Goal: Information Seeking & Learning: Learn about a topic

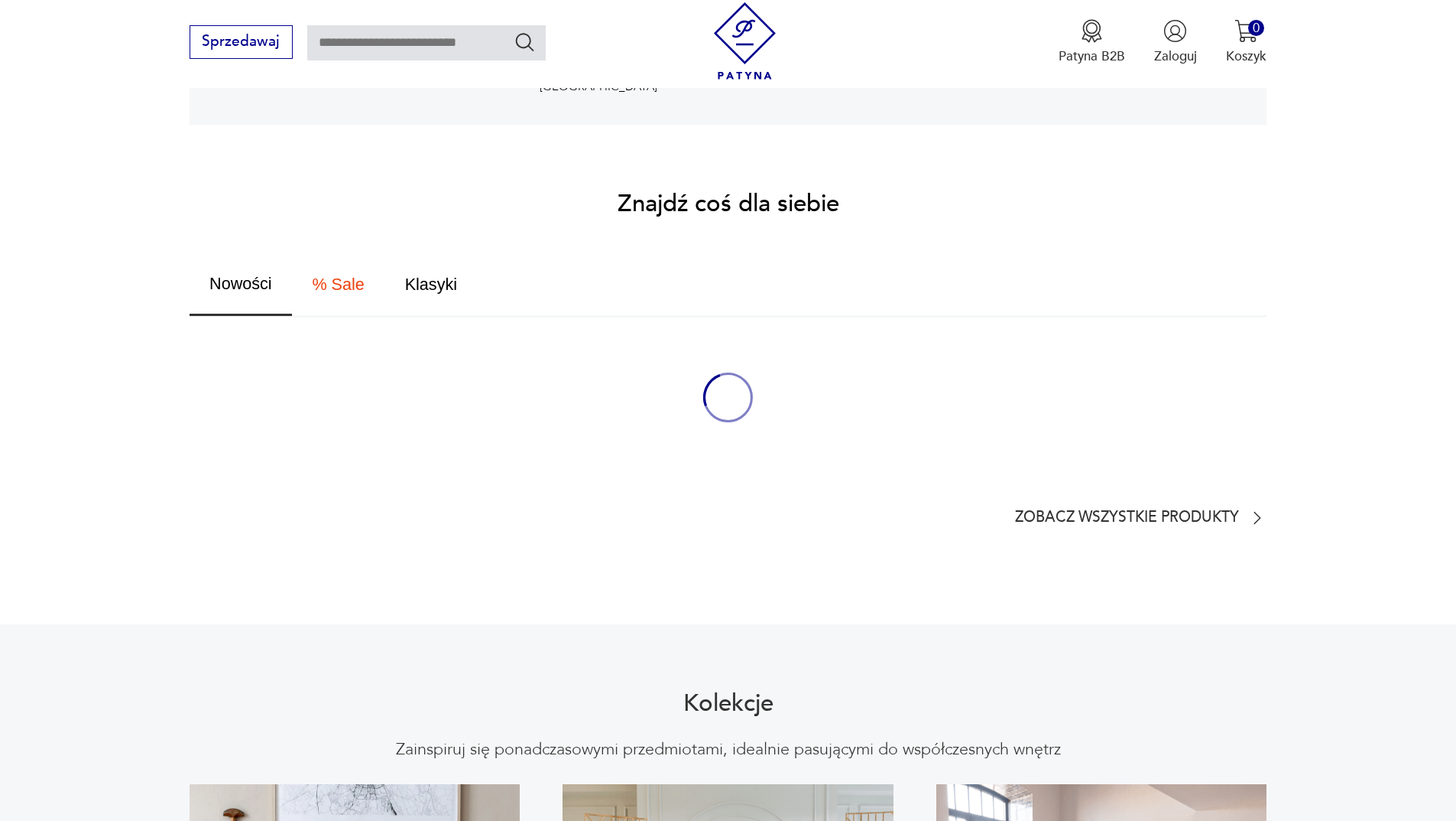
scroll to position [918, 0]
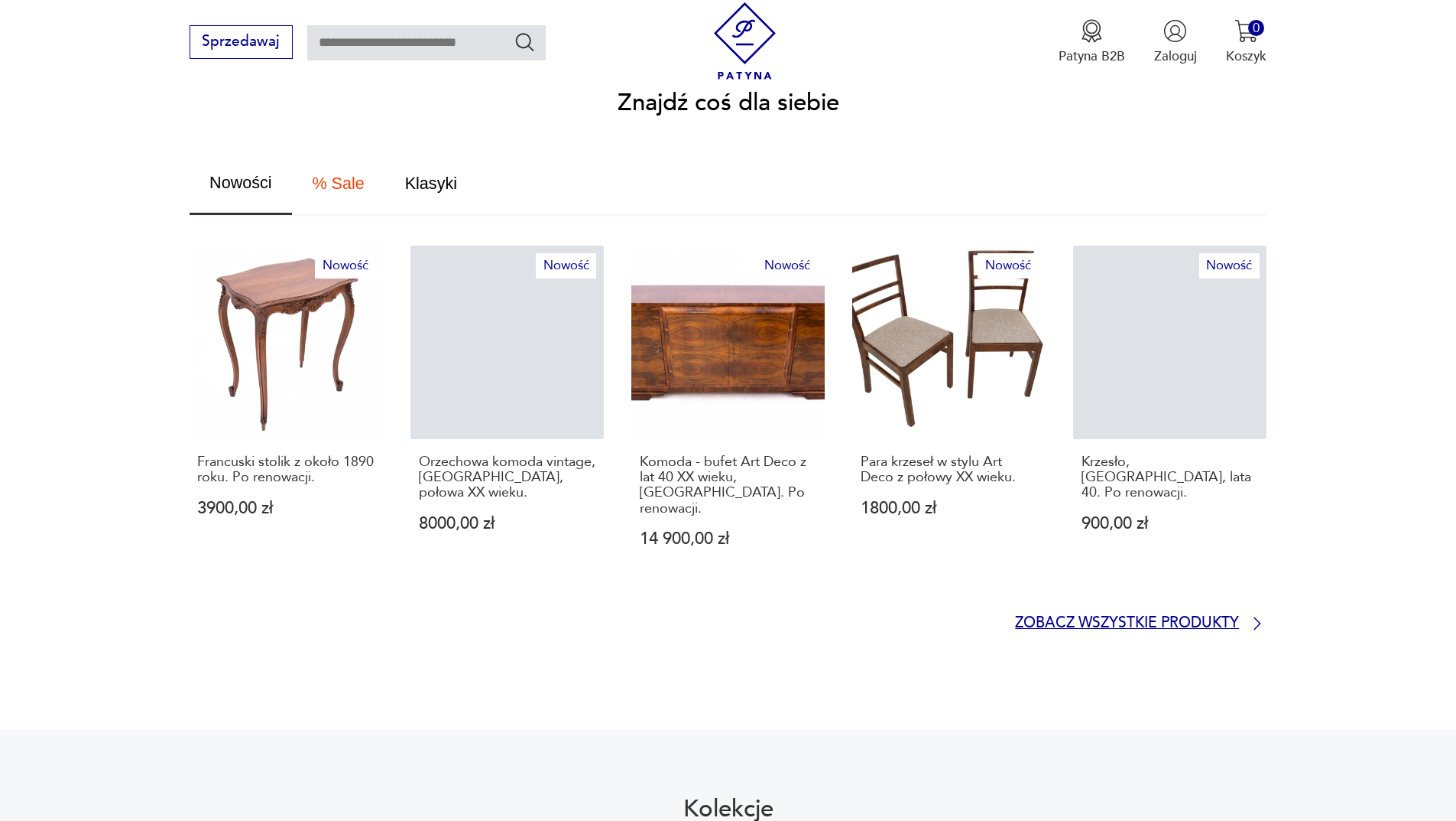
click at [1091, 617] on p "Zobacz wszystkie produkty" at bounding box center [1127, 623] width 224 height 13
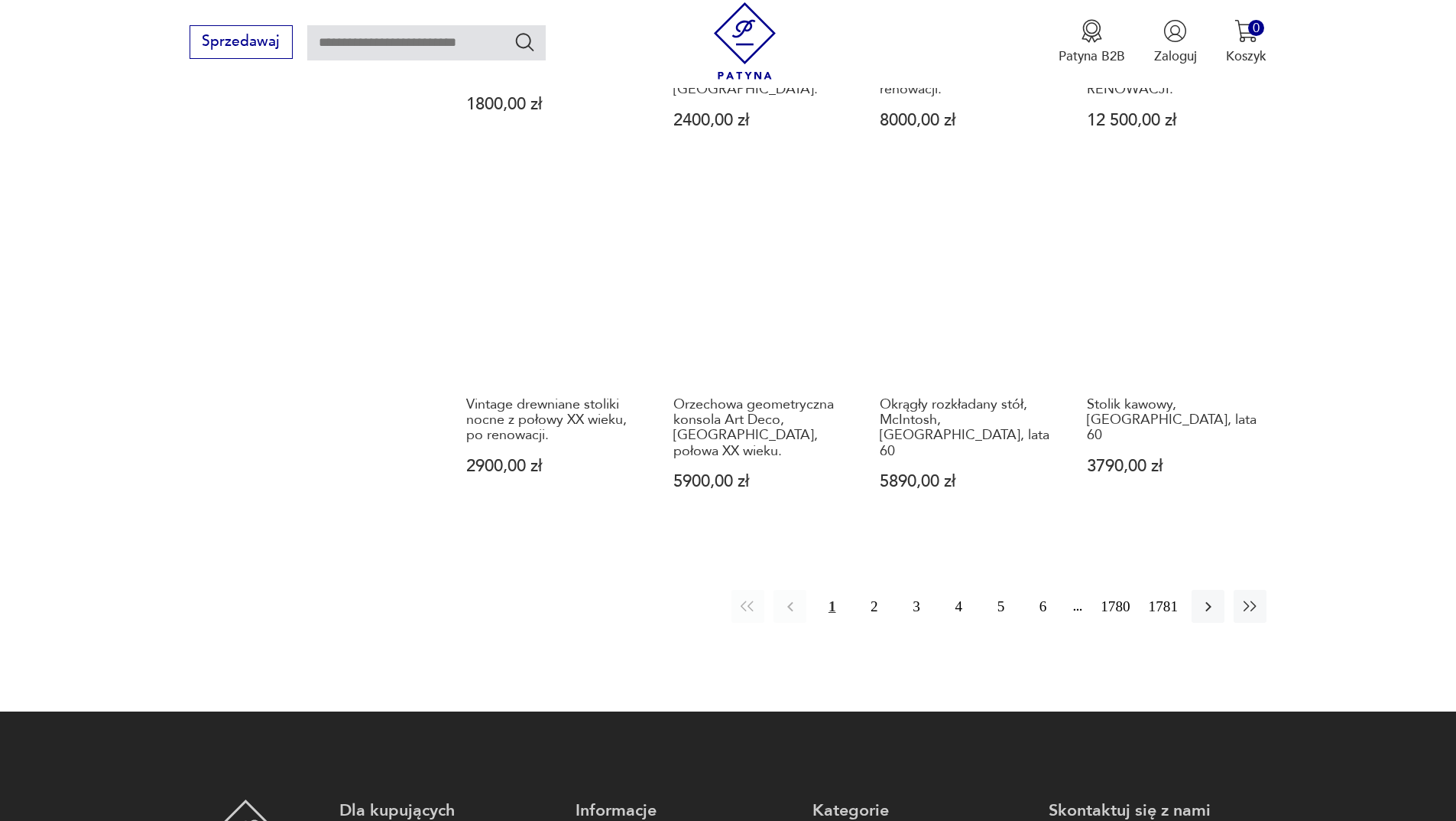
scroll to position [1405, 0]
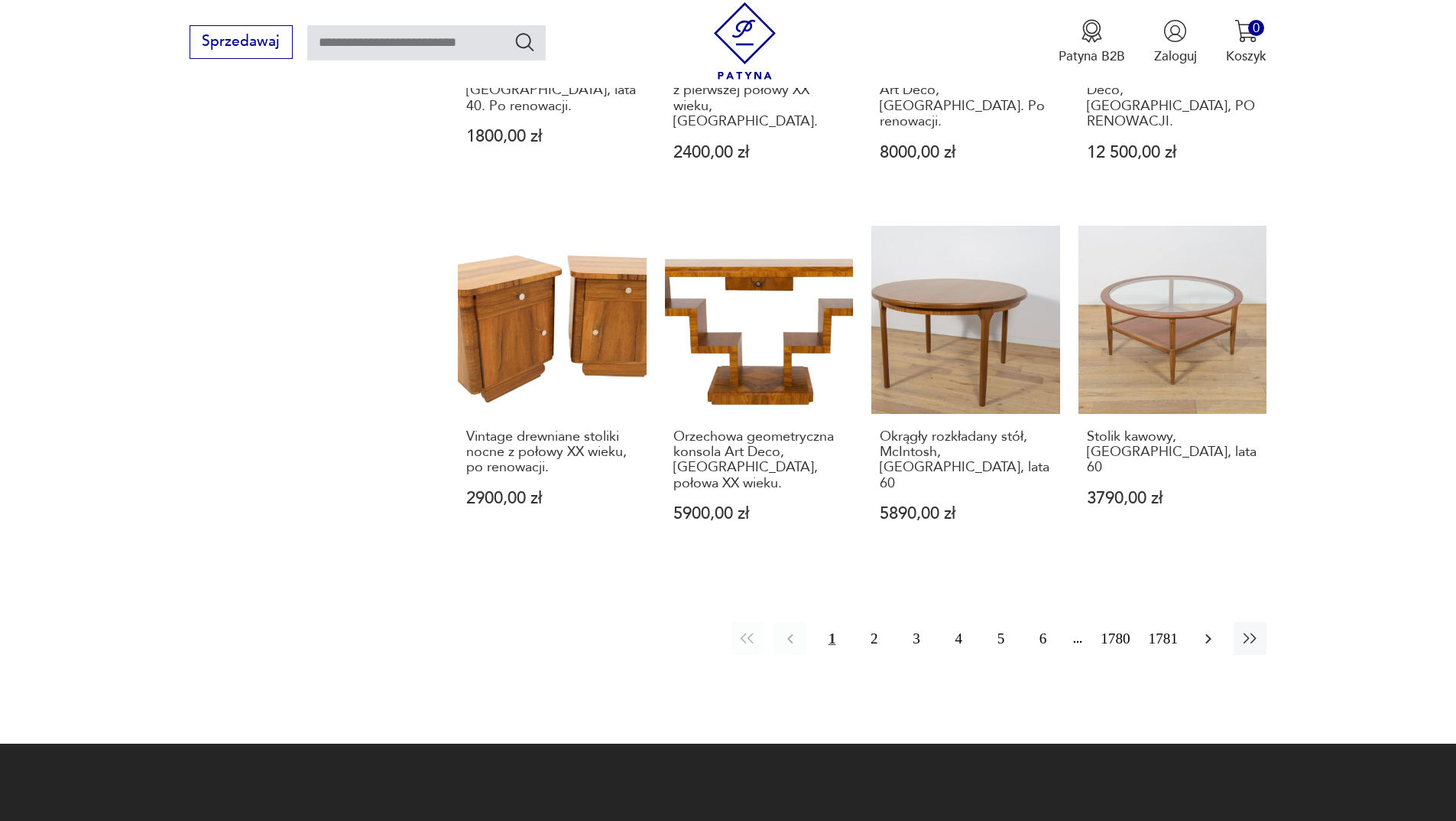
click at [1213, 630] on icon "button" at bounding box center [1209, 639] width 19 height 19
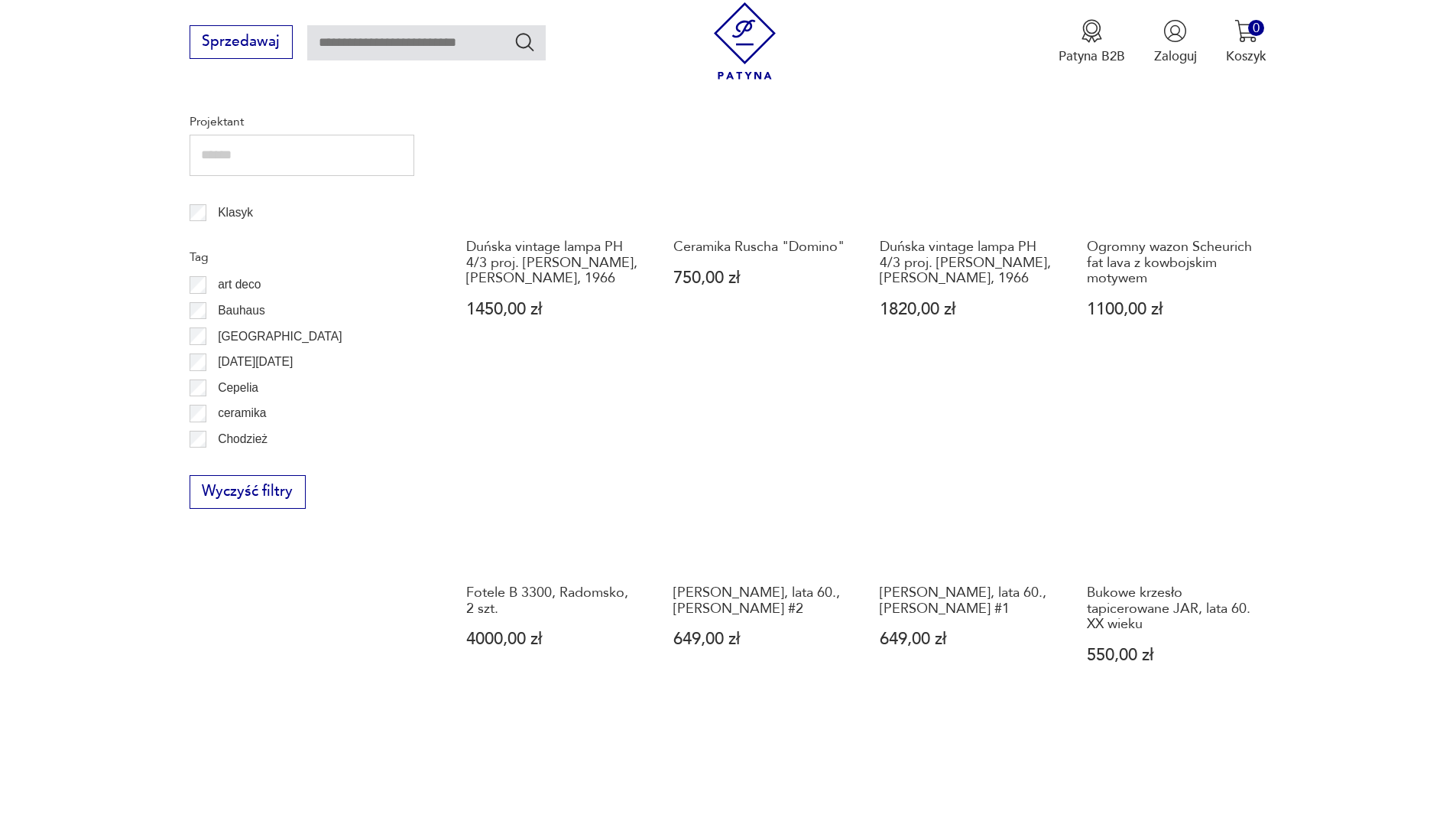
scroll to position [1254, 0]
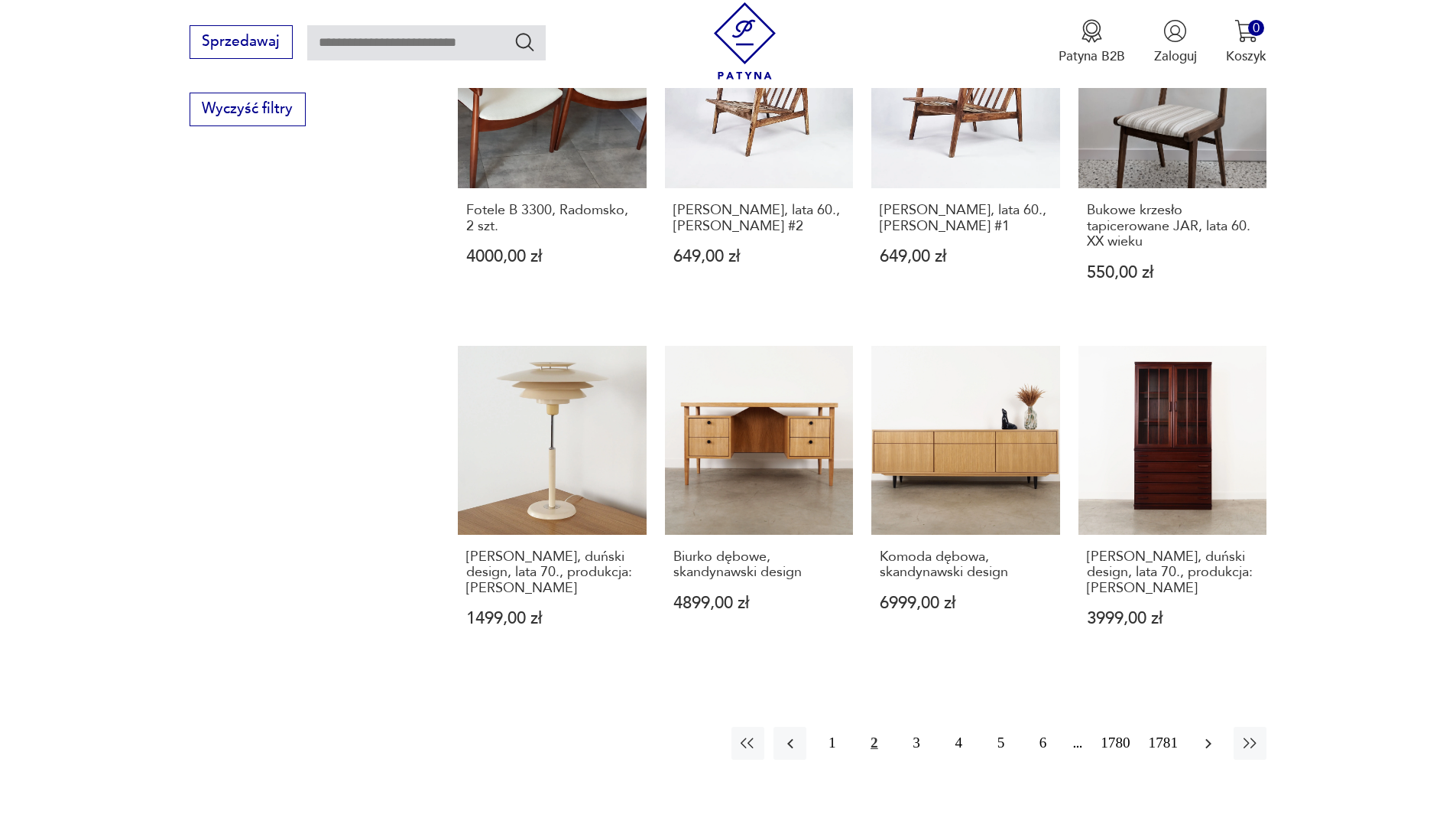
click at [1212, 740] on icon "button" at bounding box center [1209, 744] width 19 height 19
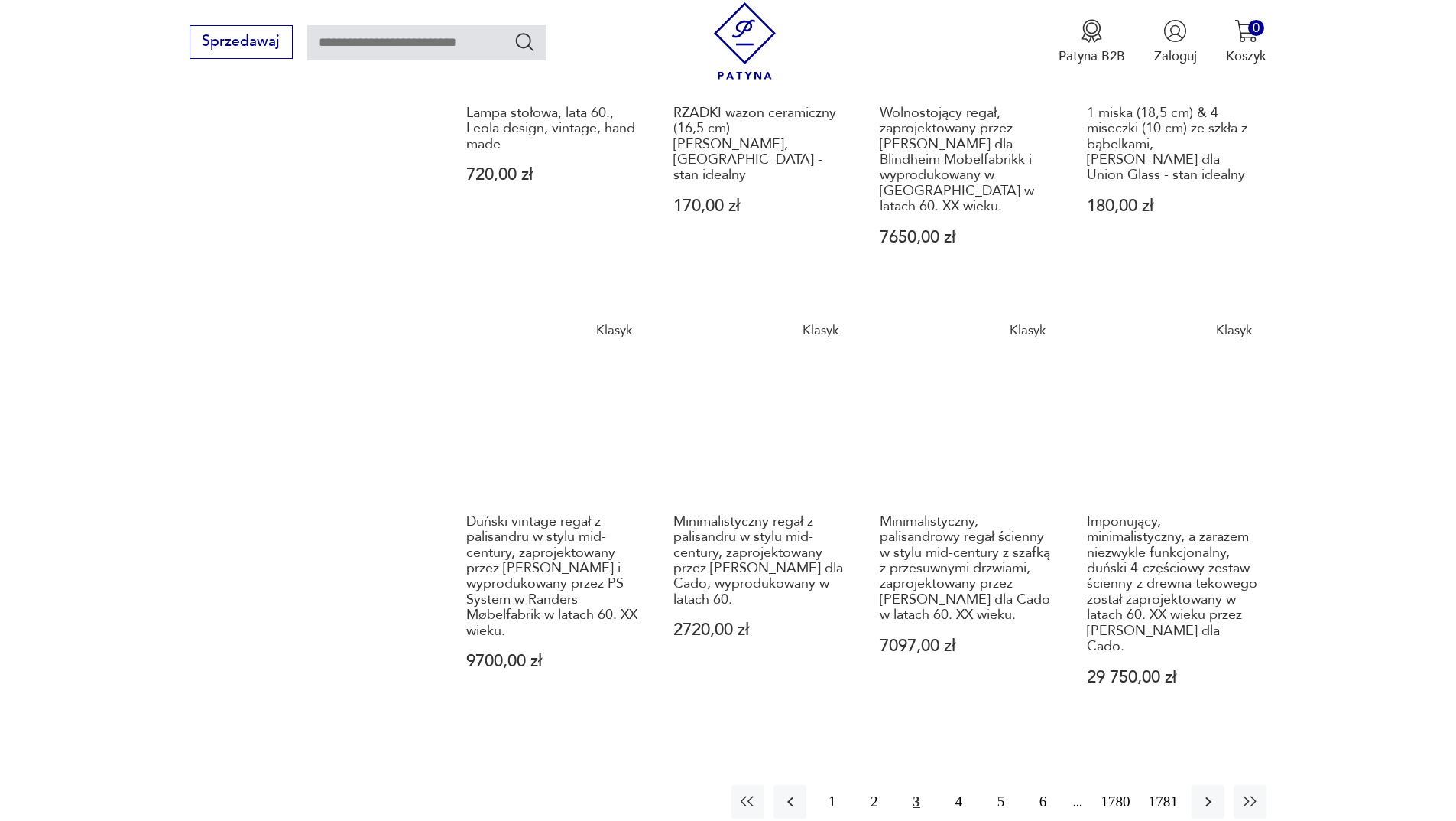
scroll to position [1636, 0]
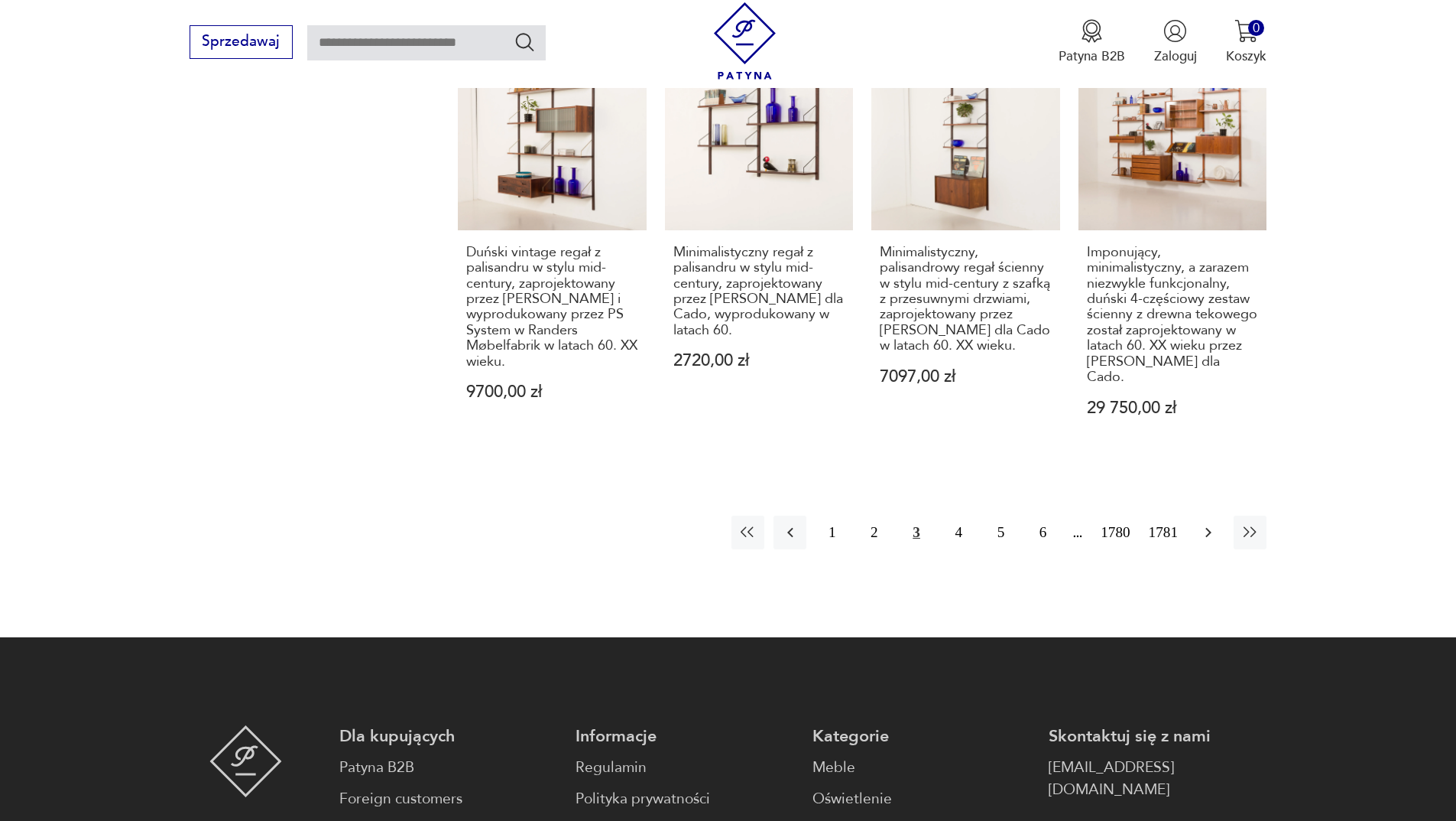
click at [1220, 515] on button "button" at bounding box center [1208, 531] width 33 height 33
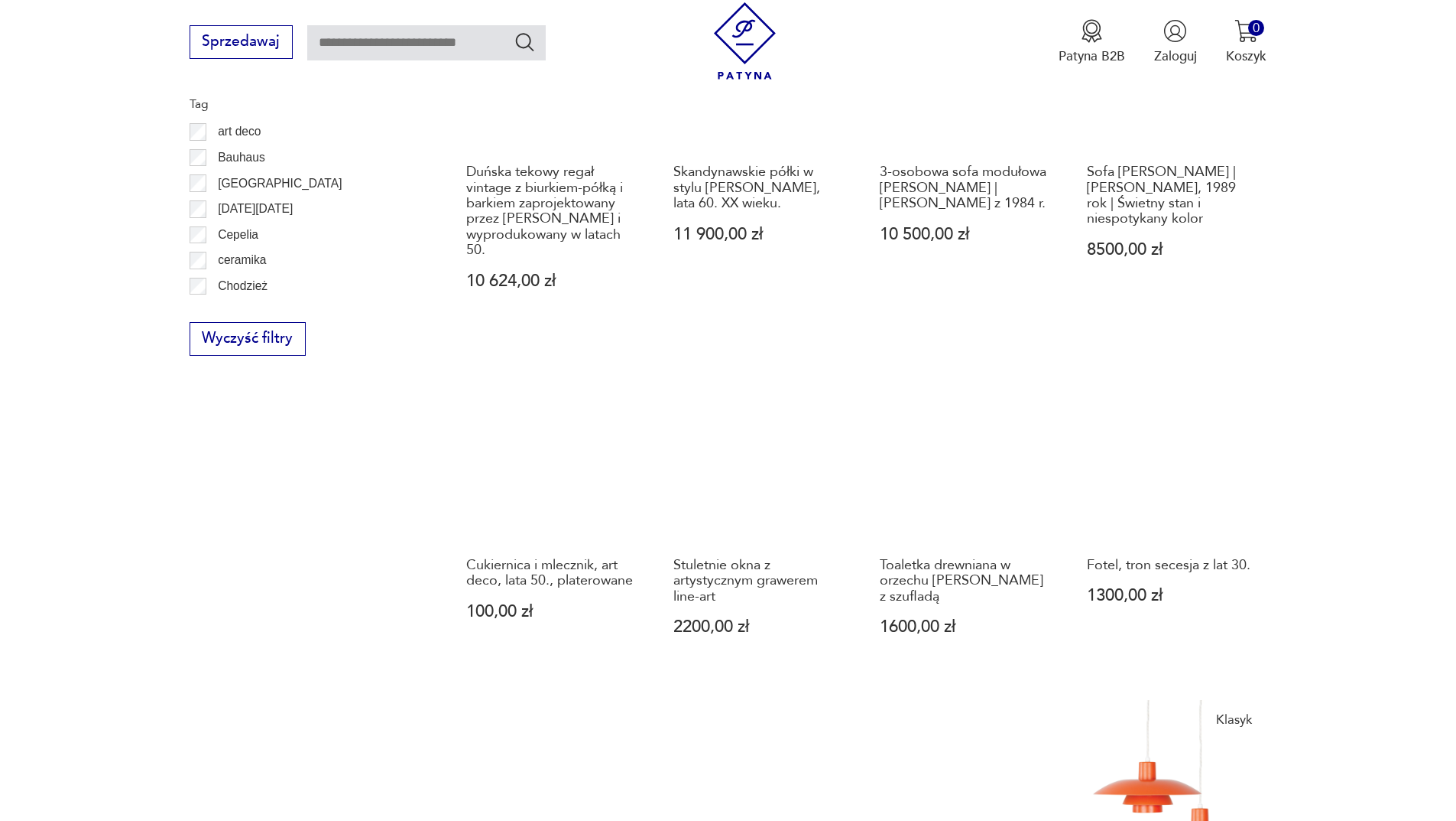
scroll to position [1483, 0]
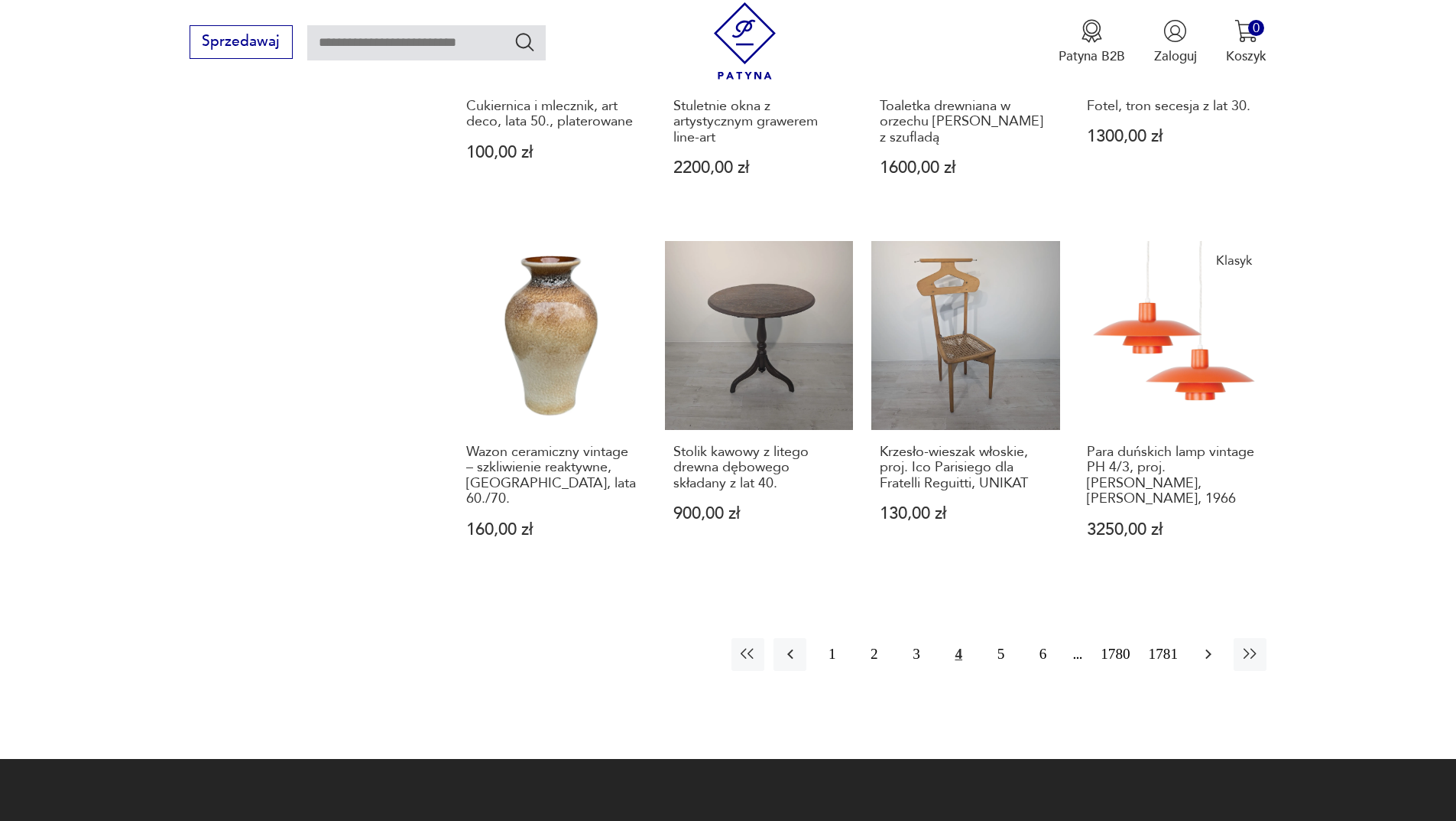
click at [1200, 645] on icon "button" at bounding box center [1209, 654] width 19 height 19
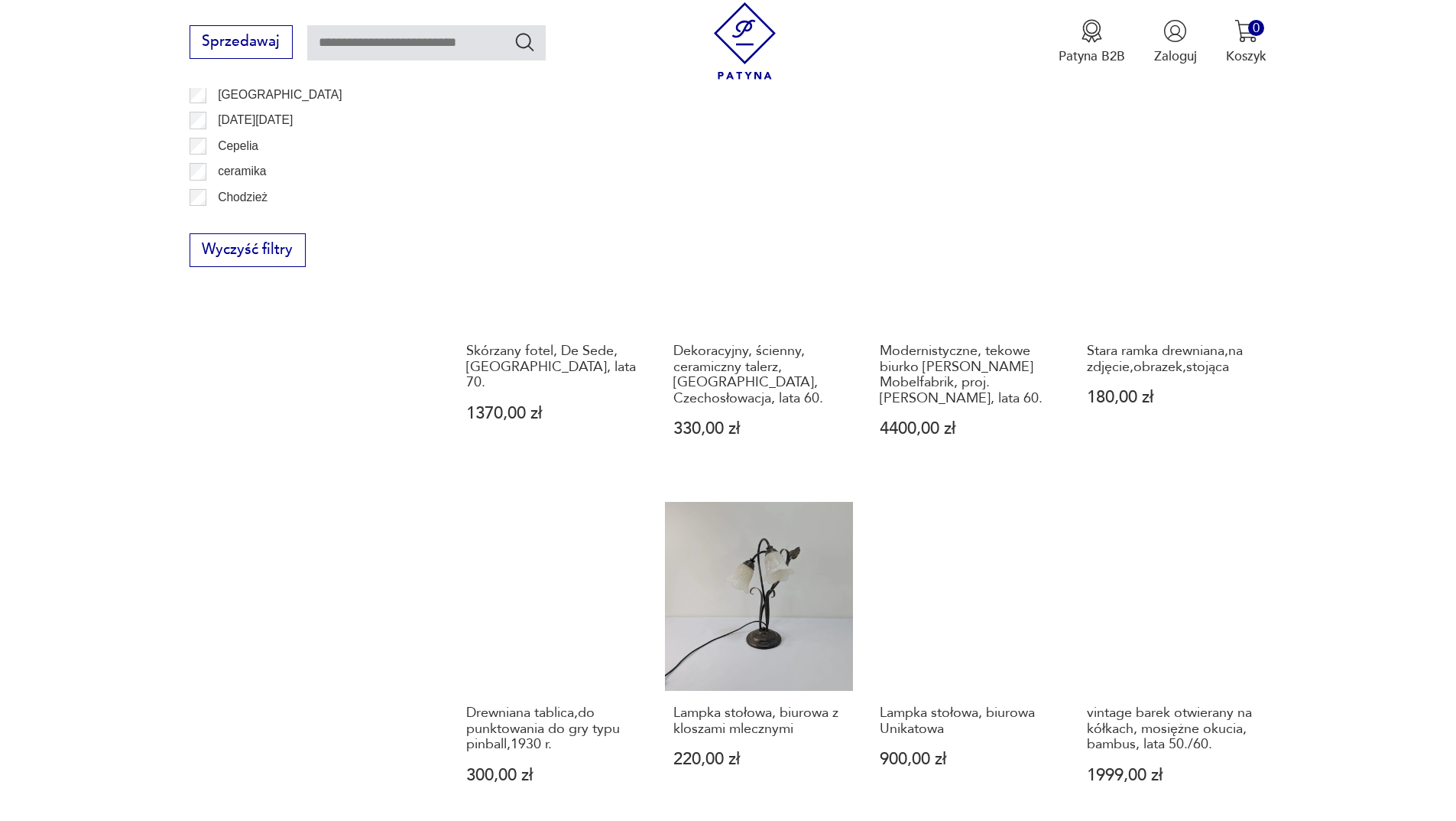
scroll to position [1406, 0]
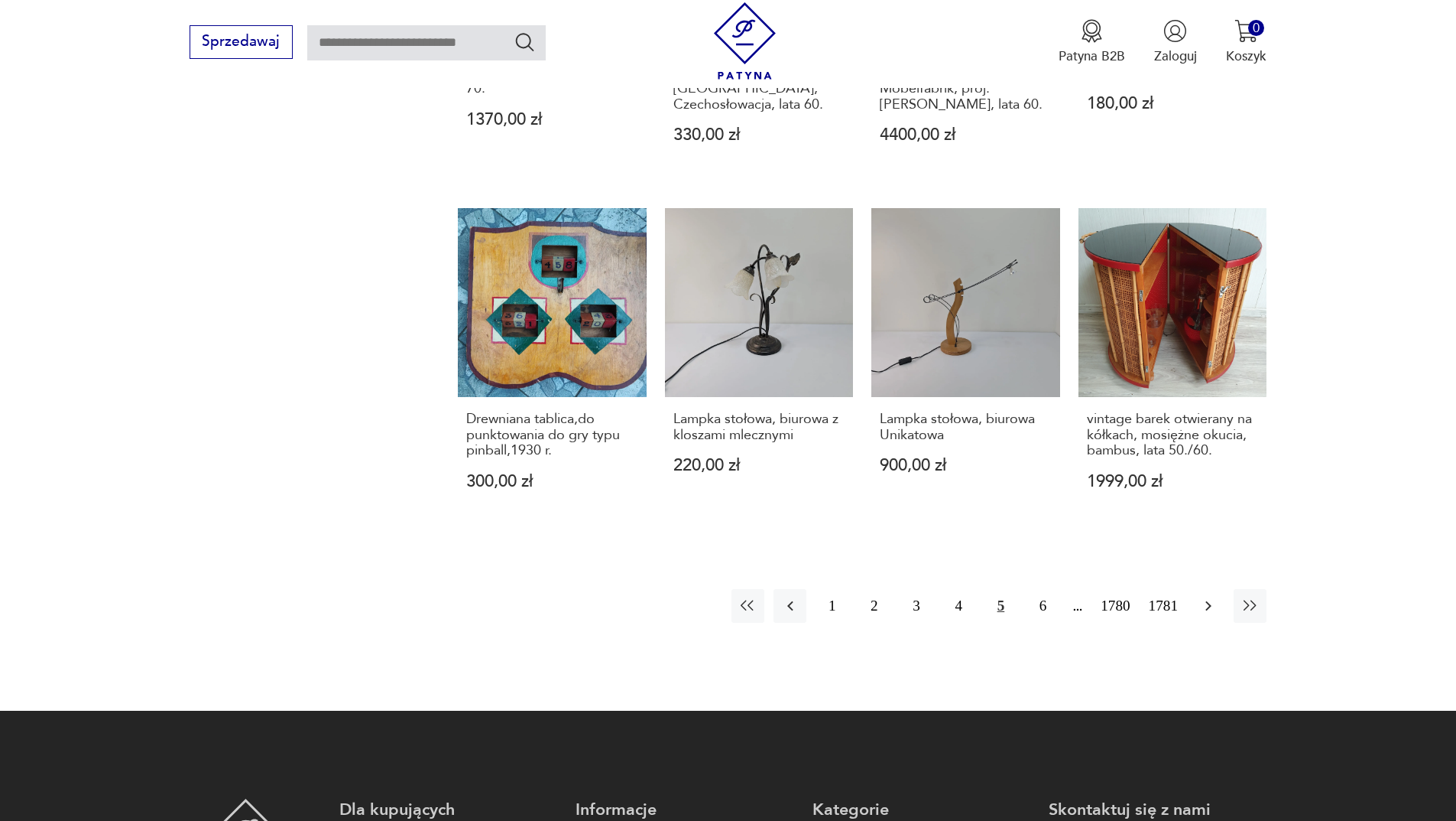
click at [1210, 609] on icon "button" at bounding box center [1209, 605] width 19 height 19
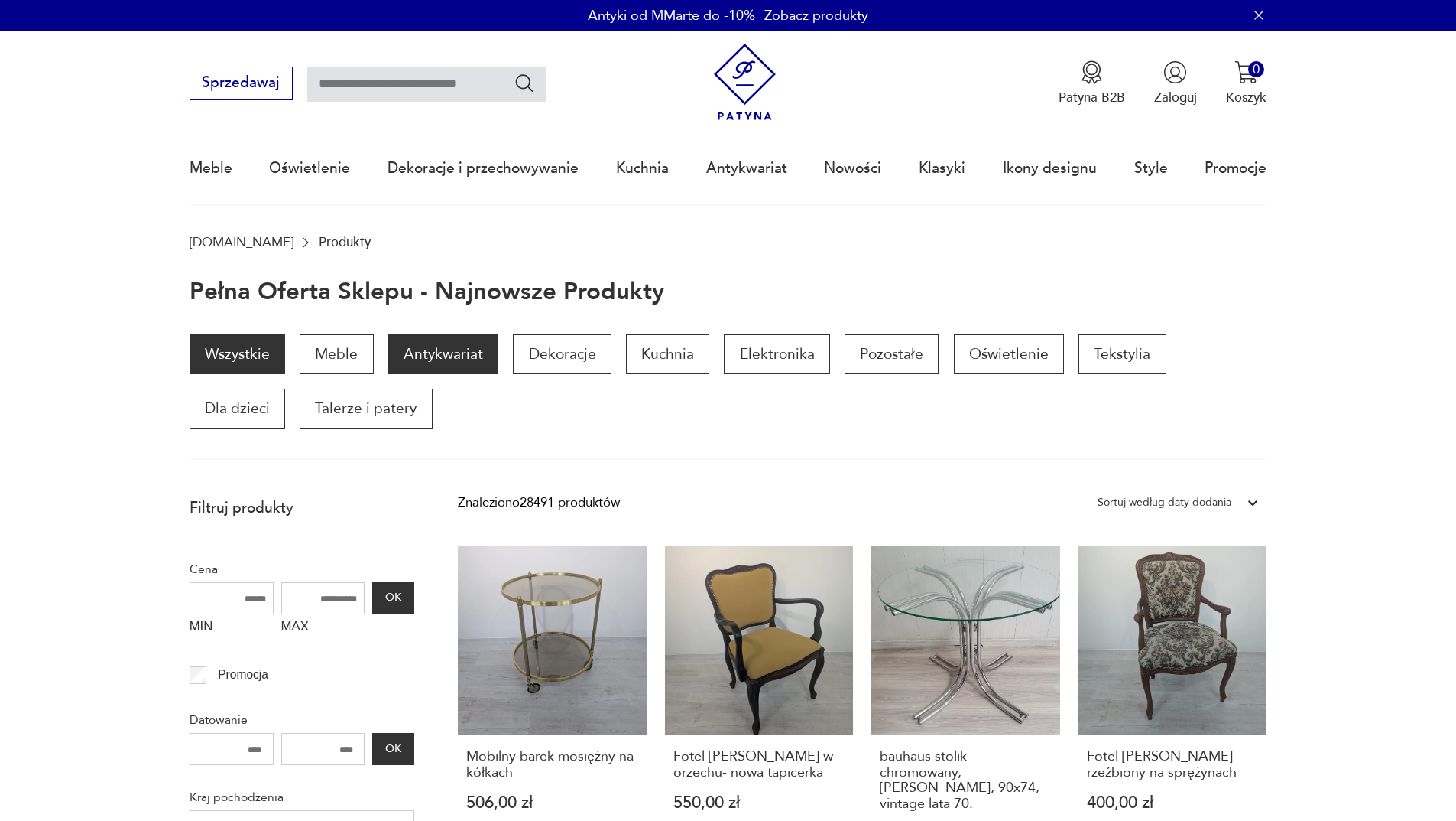
click at [458, 348] on p "Antykwariat" at bounding box center [443, 354] width 110 height 40
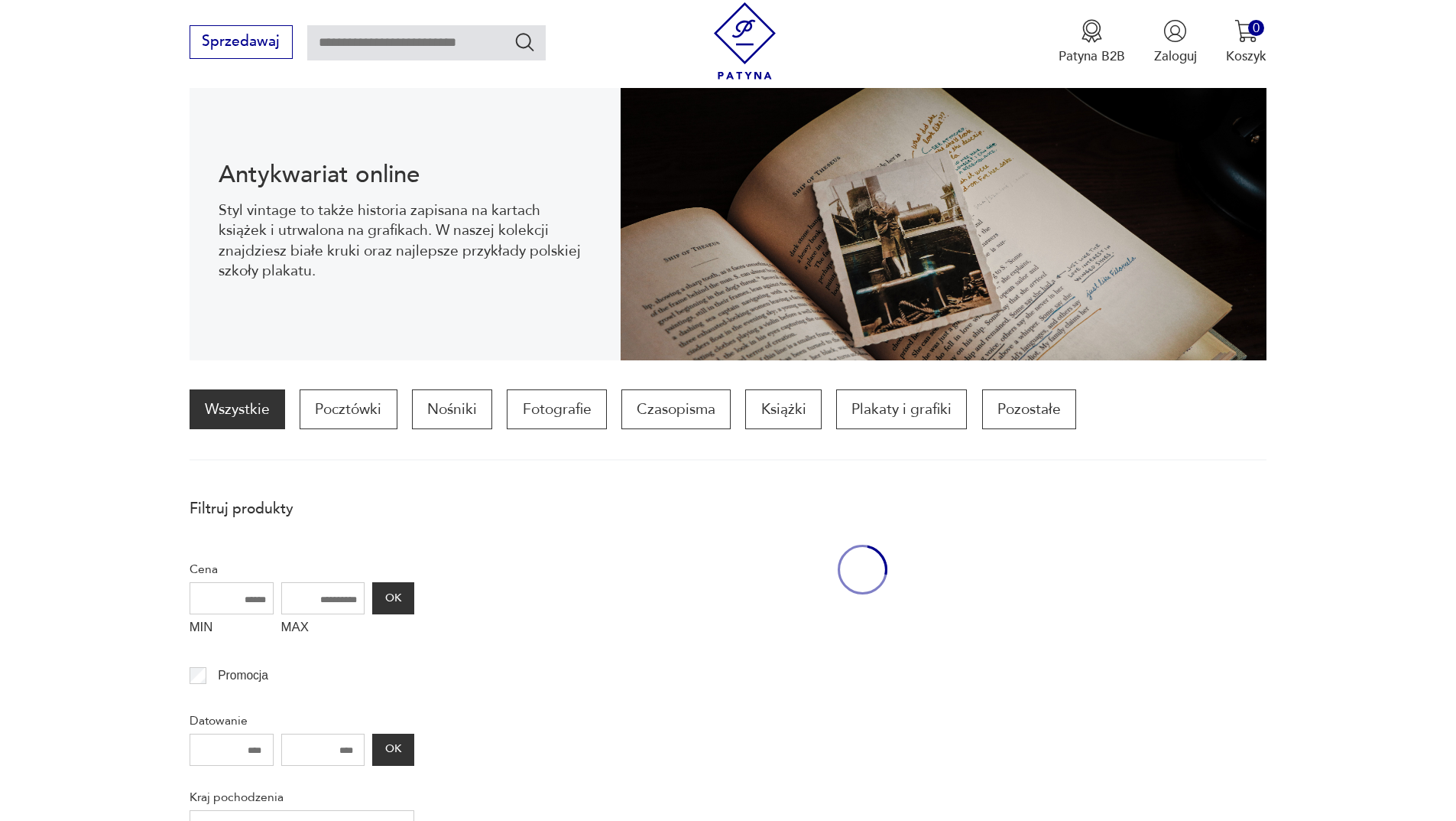
scroll to position [205, 0]
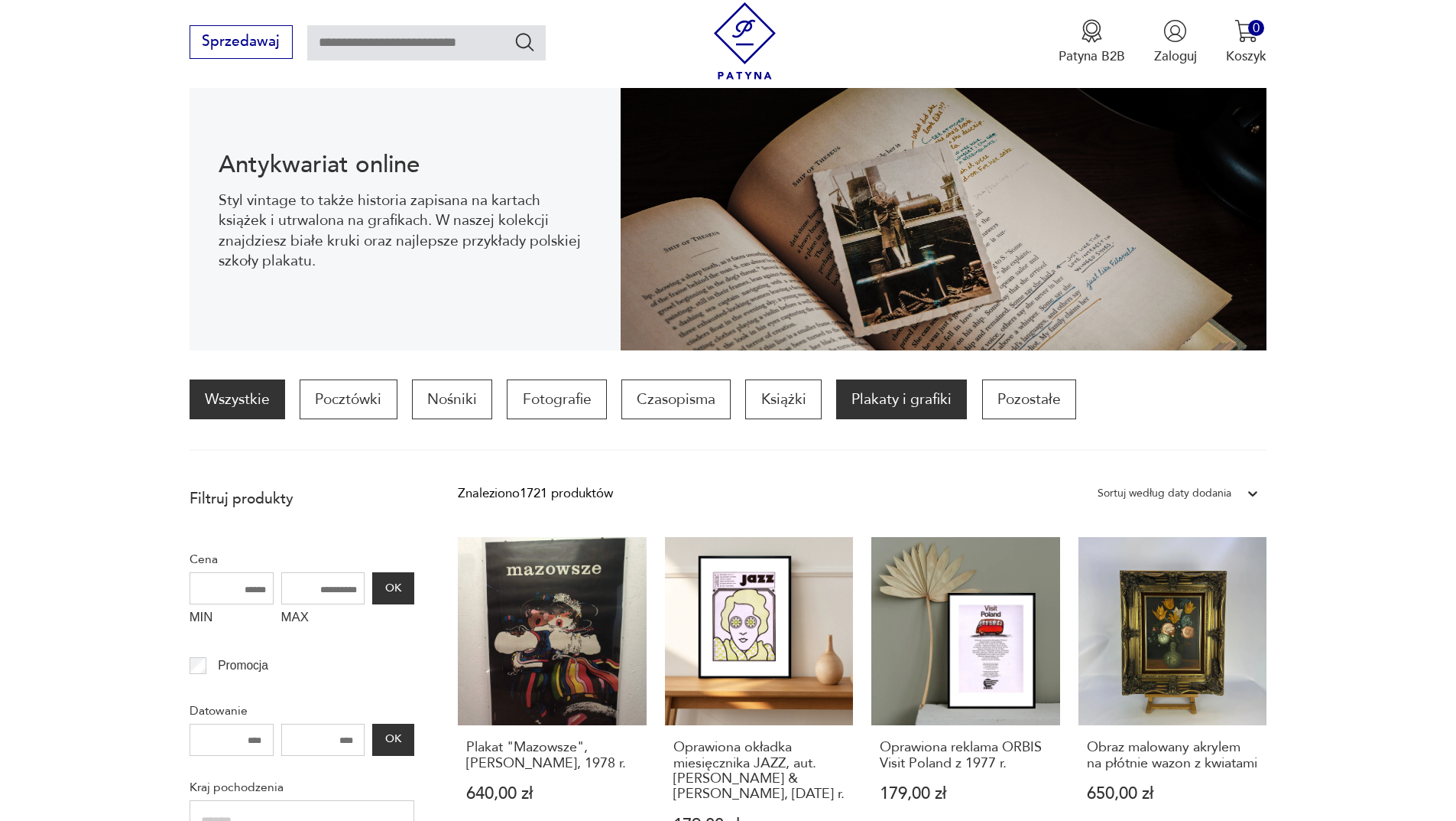
click at [903, 402] on p "Plakaty i grafiki" at bounding box center [901, 399] width 130 height 40
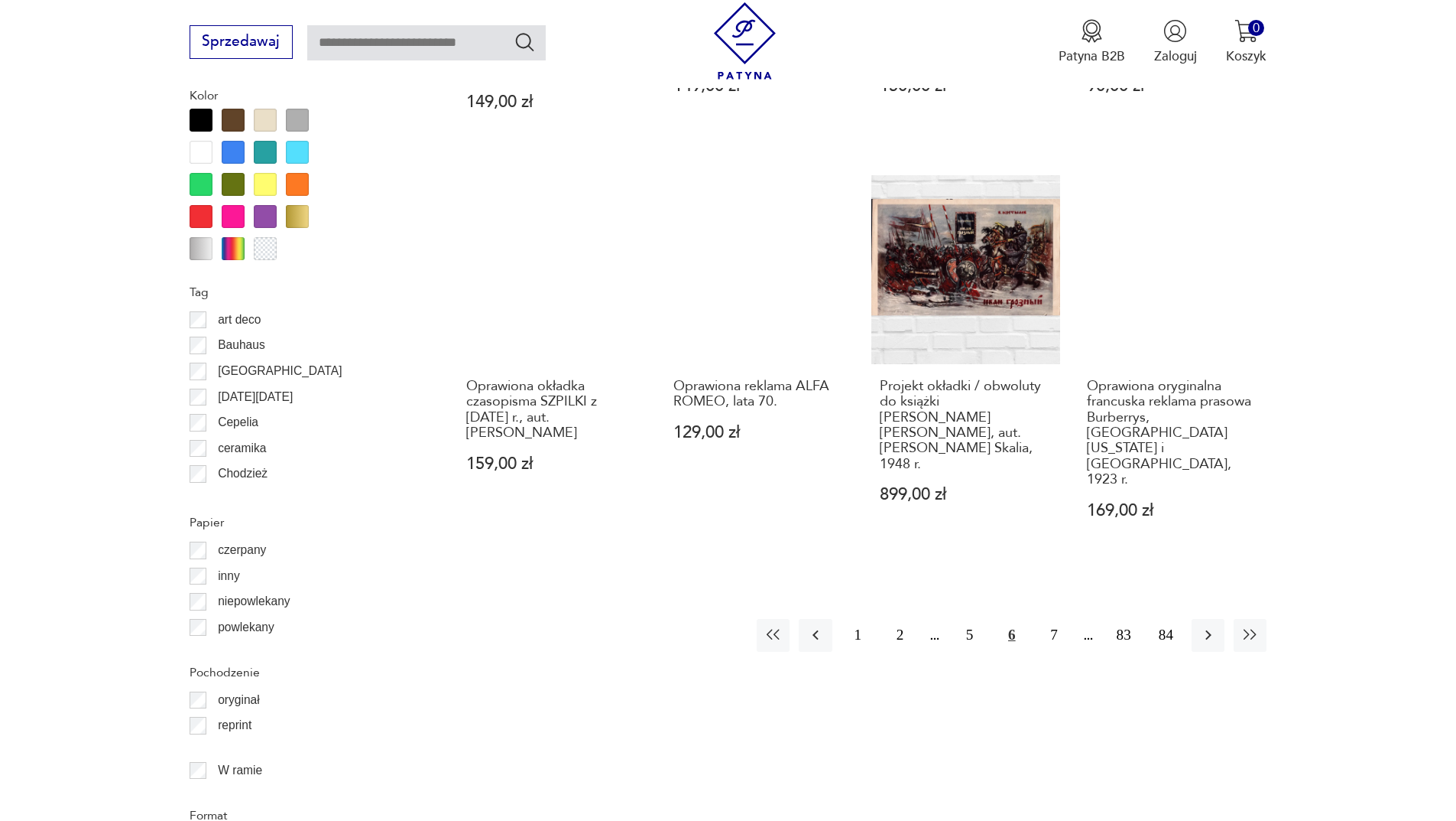
scroll to position [1984, 0]
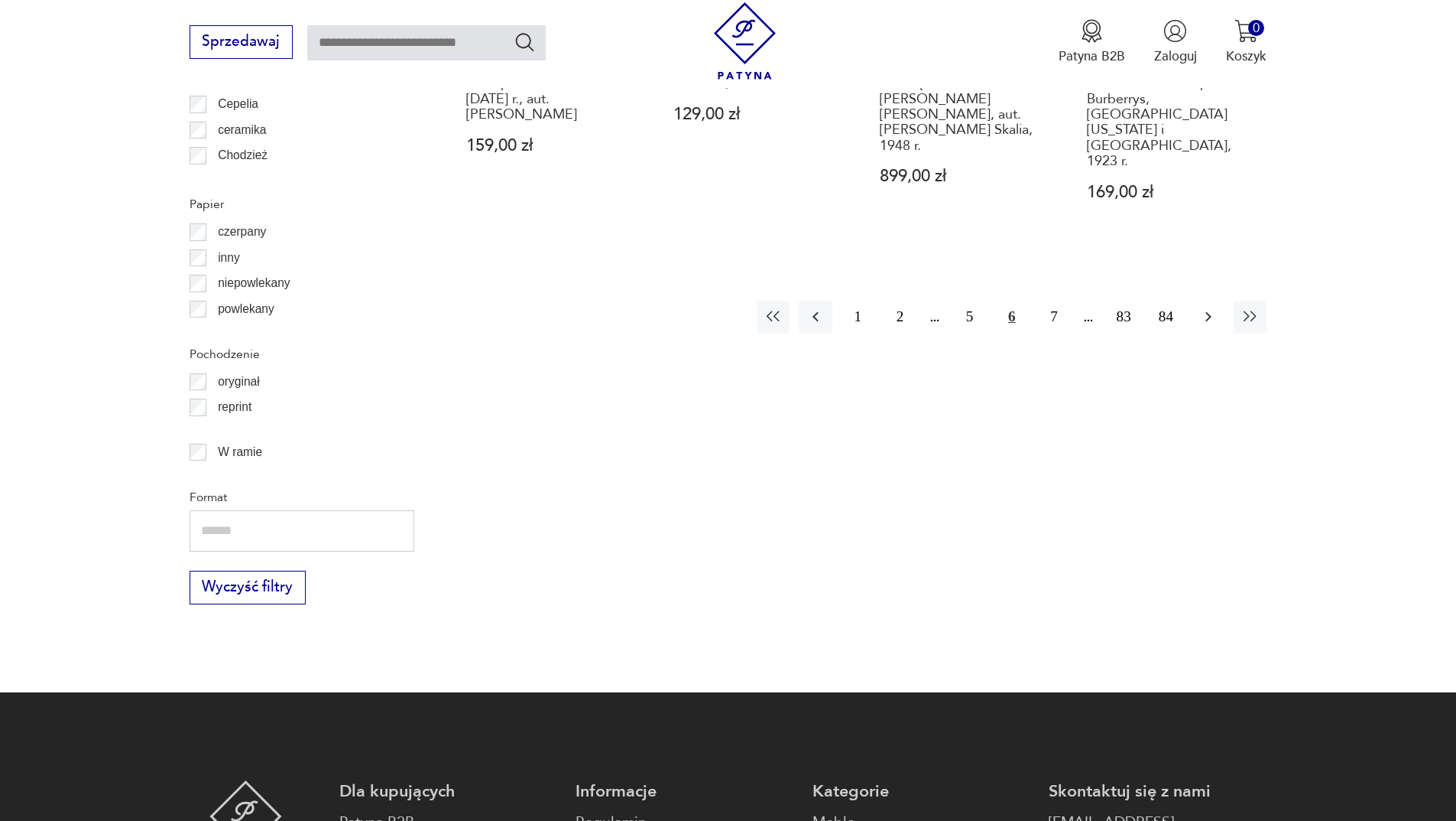
click at [1220, 301] on button "button" at bounding box center [1208, 317] width 33 height 33
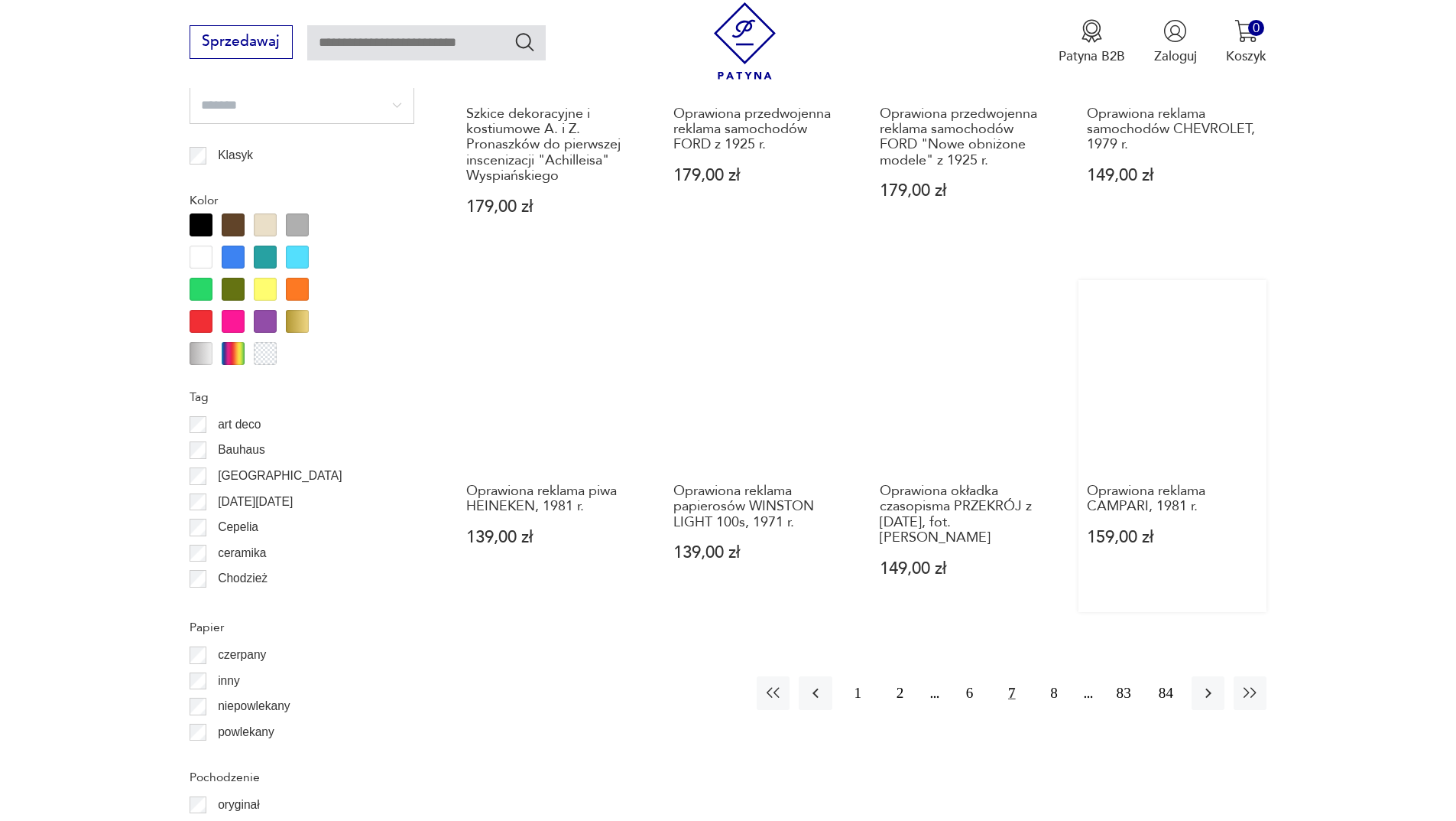
scroll to position [1831, 0]
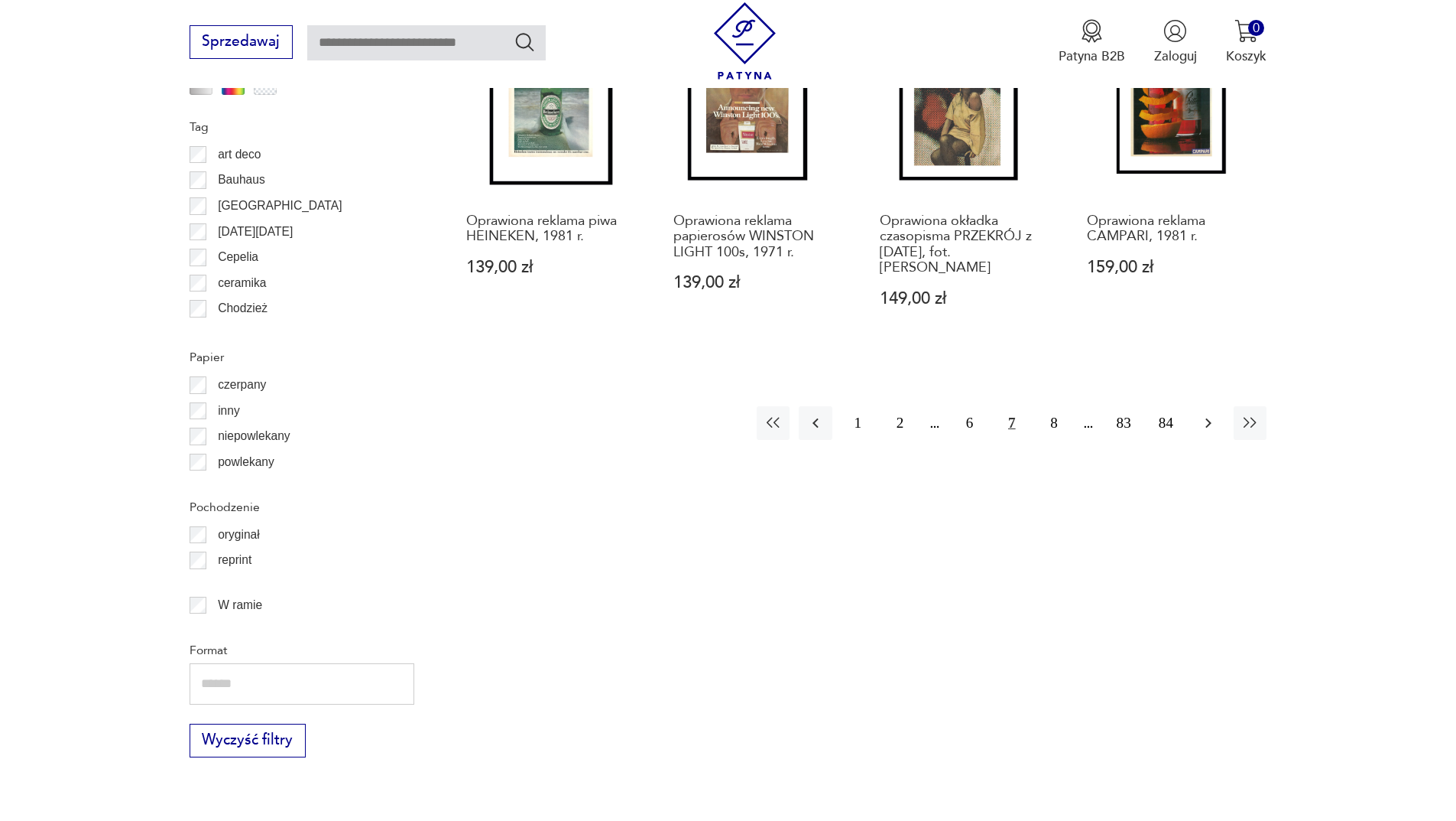
click at [1211, 421] on icon "button" at bounding box center [1209, 423] width 19 height 19
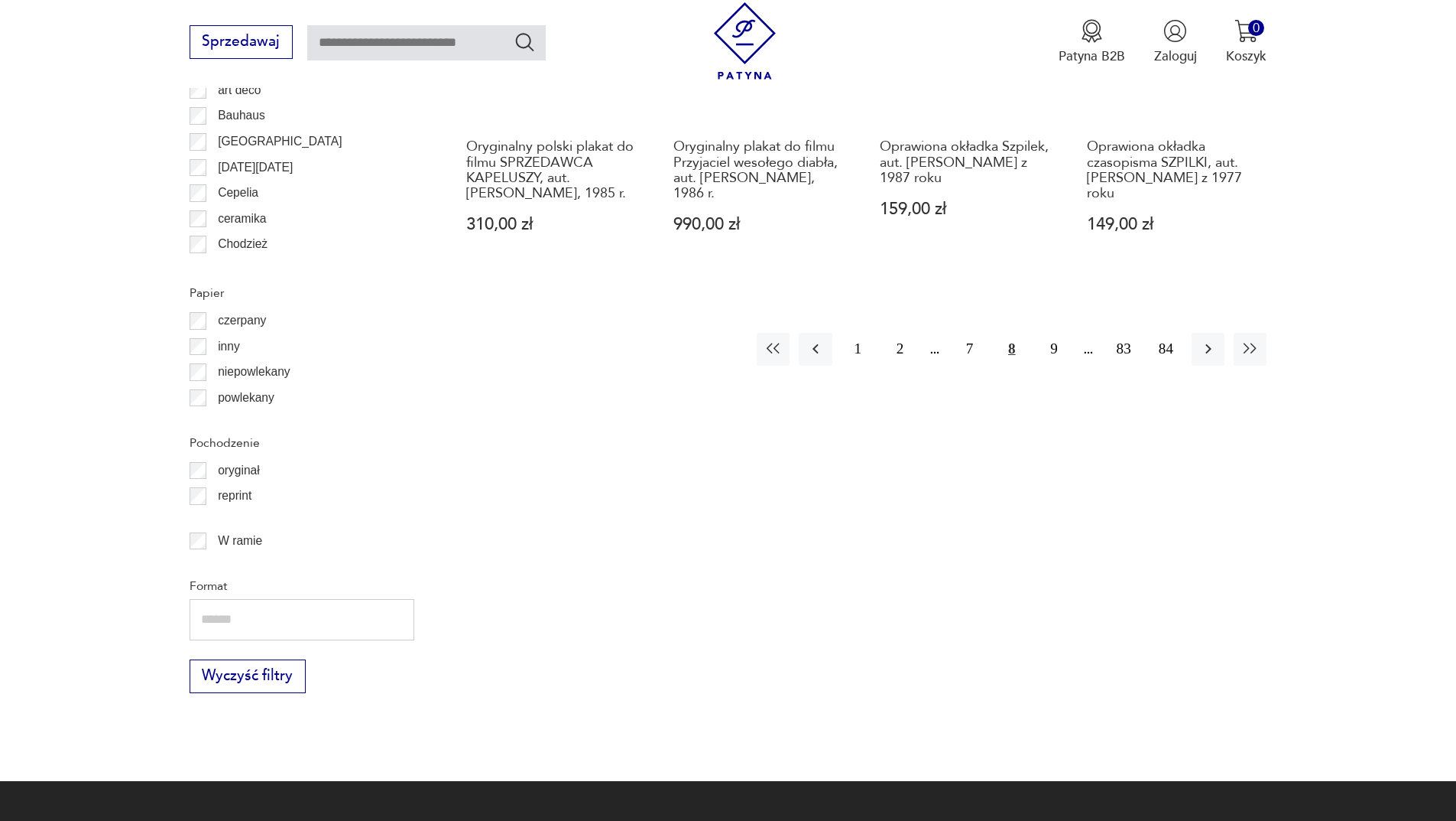
scroll to position [1907, 0]
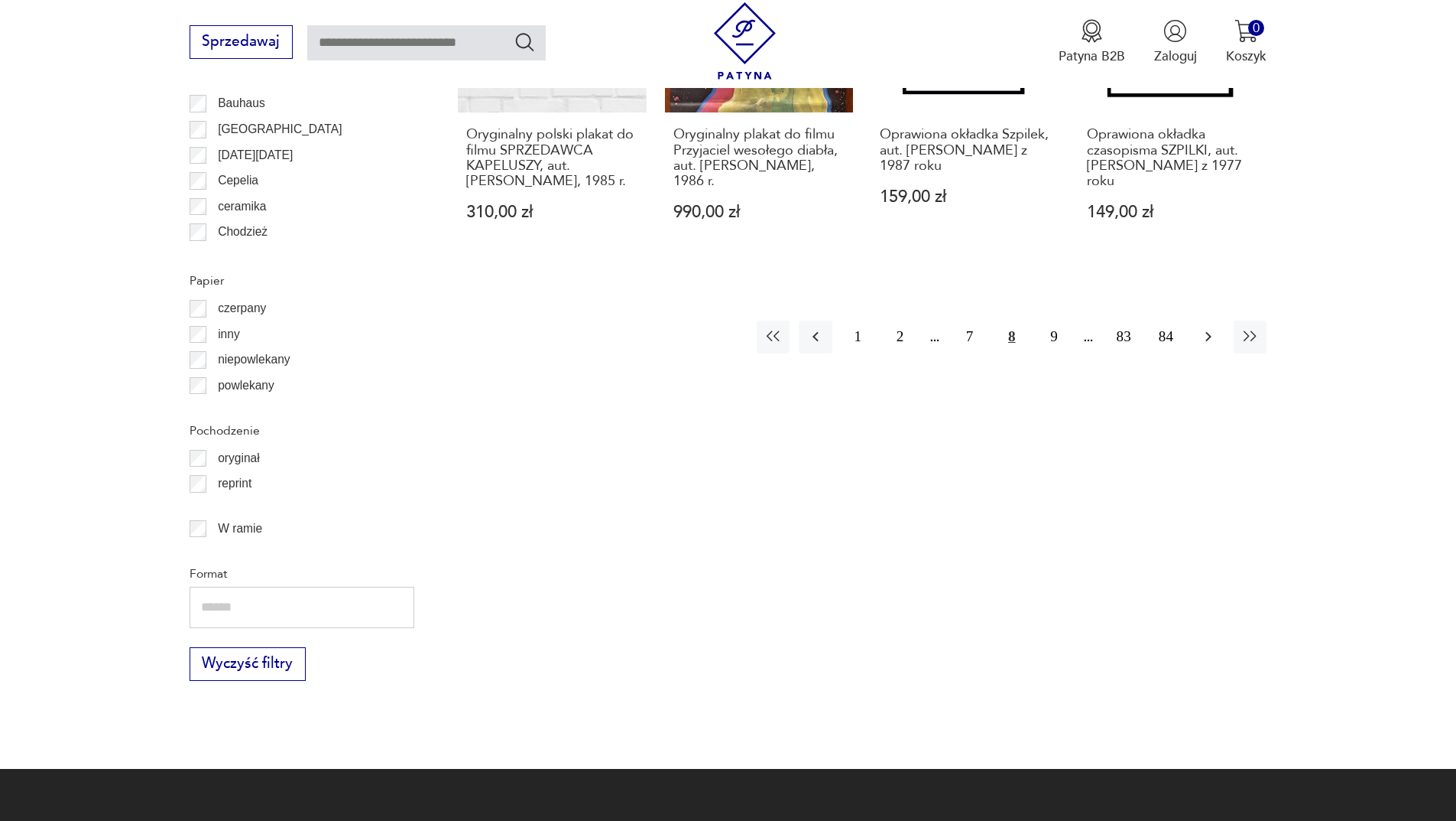
click at [1196, 329] on button "button" at bounding box center [1208, 337] width 33 height 33
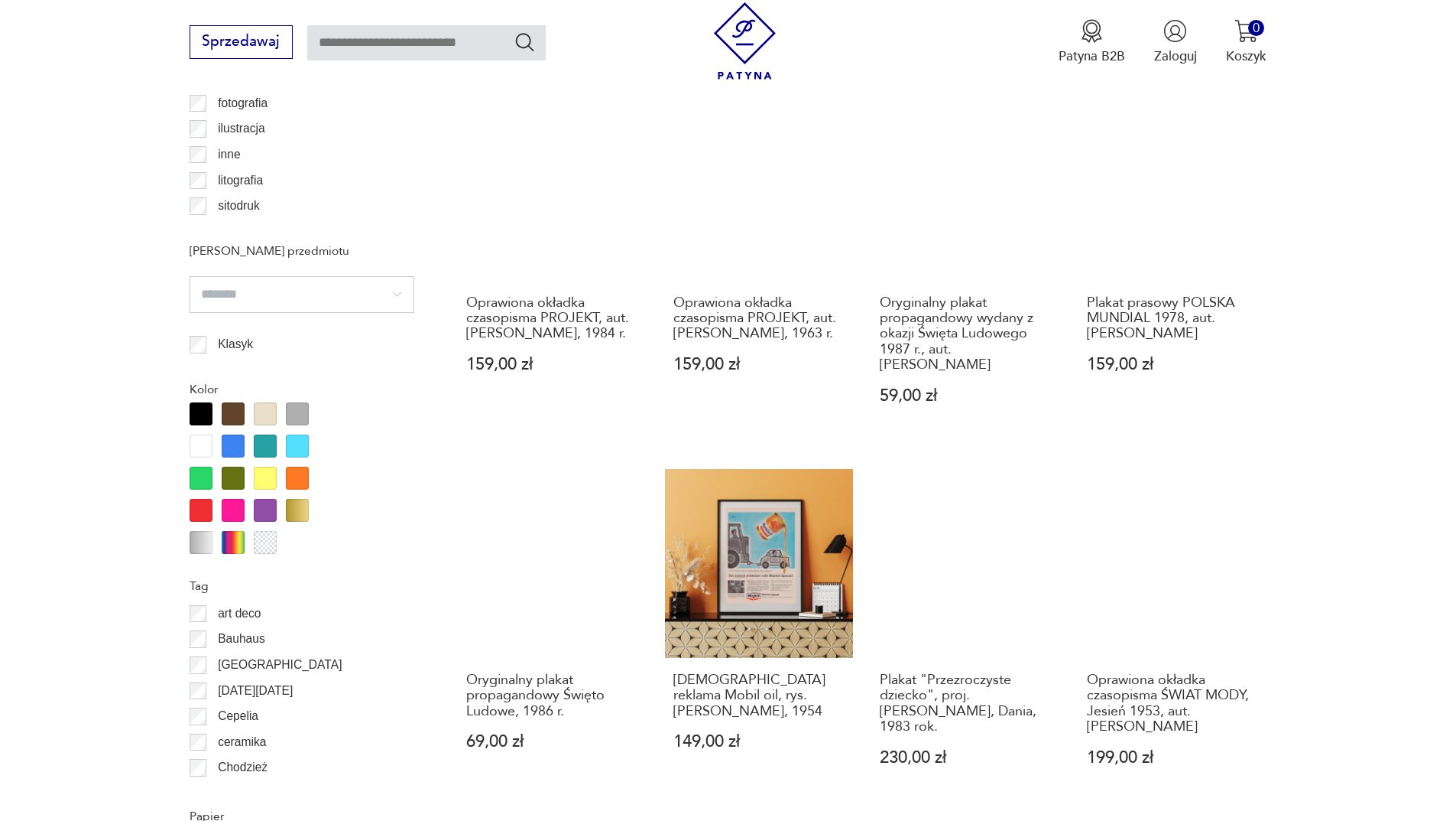
scroll to position [1678, 0]
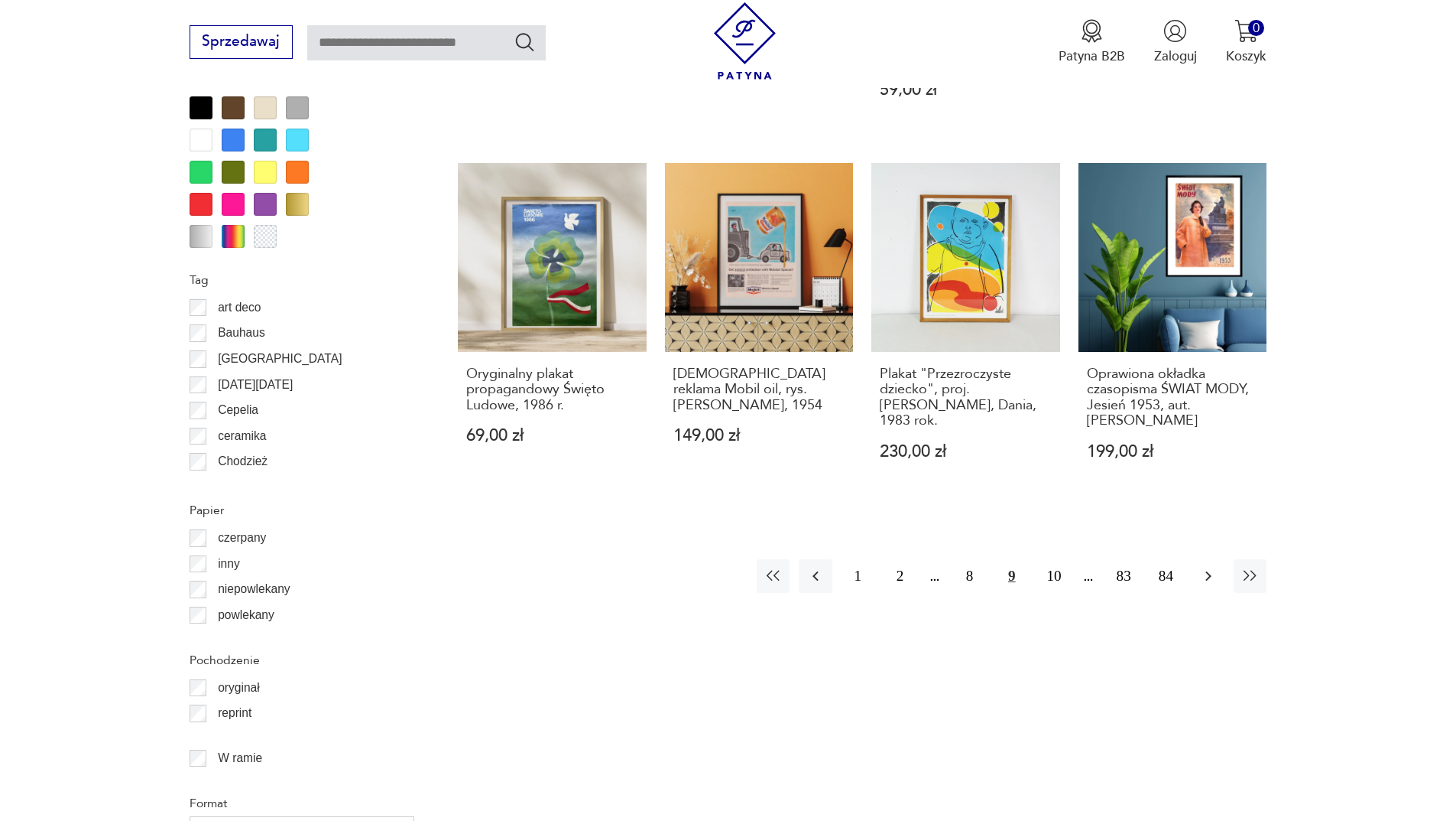
click at [1204, 580] on icon "button" at bounding box center [1209, 576] width 19 height 19
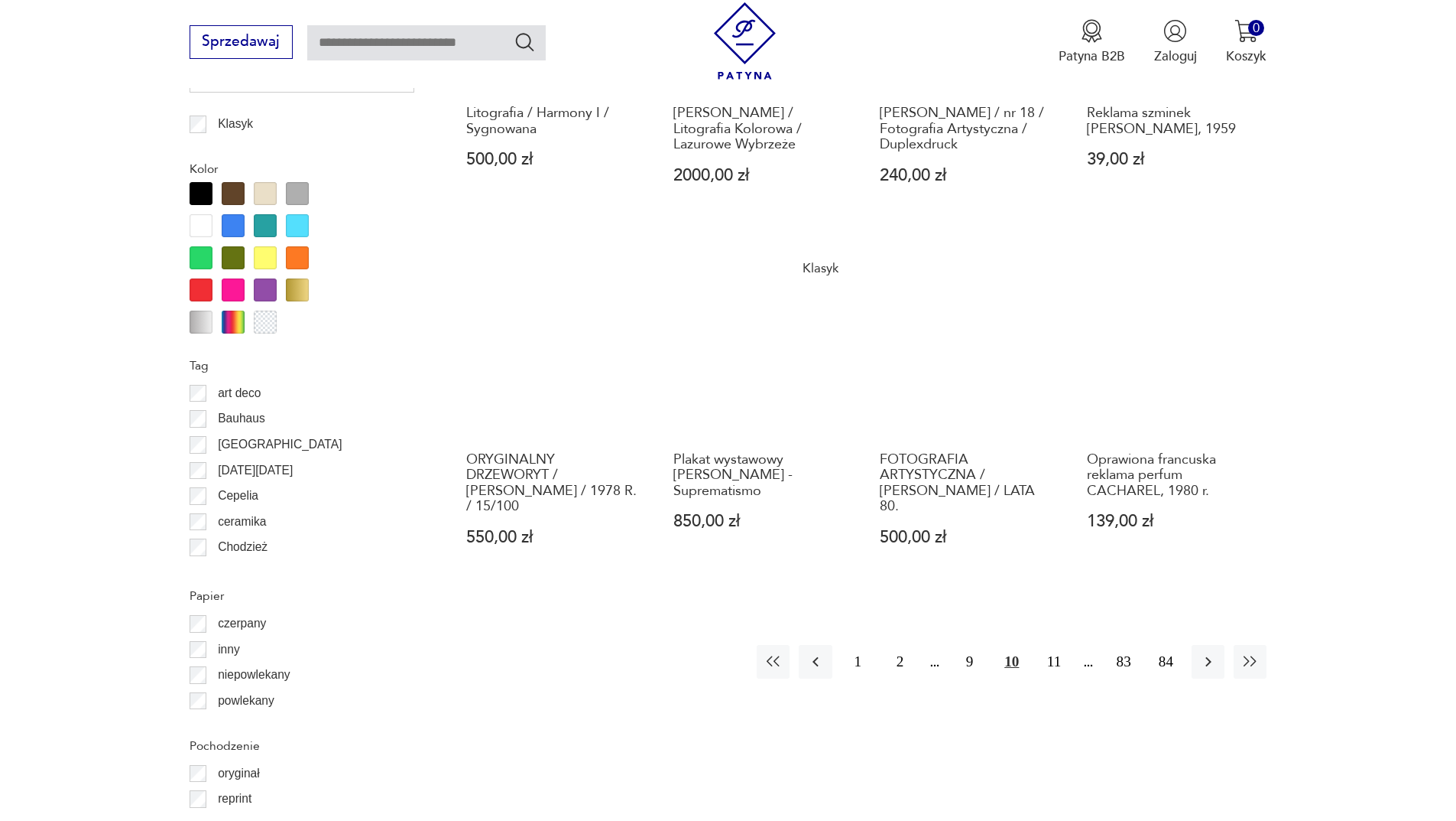
scroll to position [1602, 0]
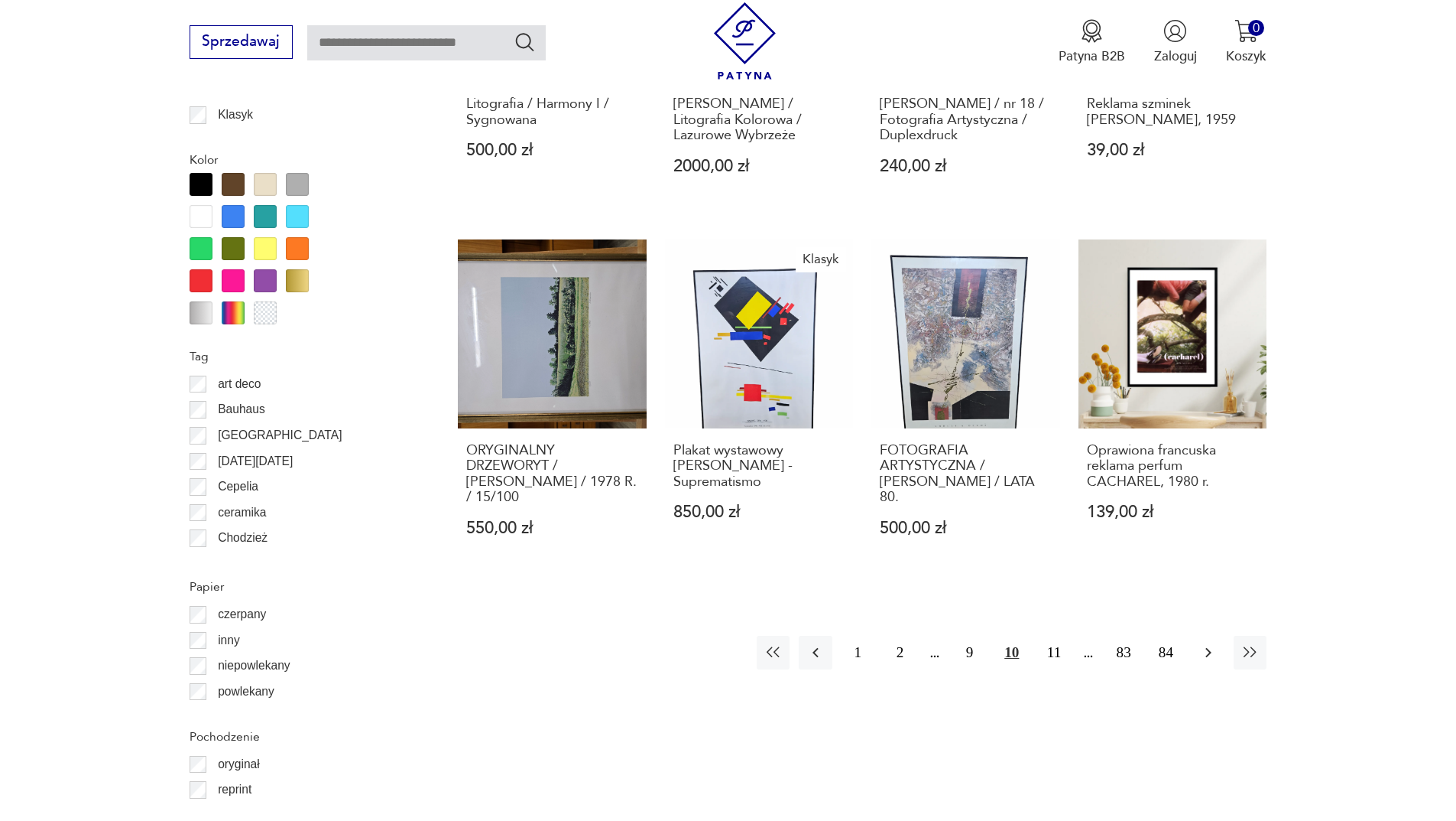
click at [1213, 649] on button "button" at bounding box center [1208, 652] width 33 height 33
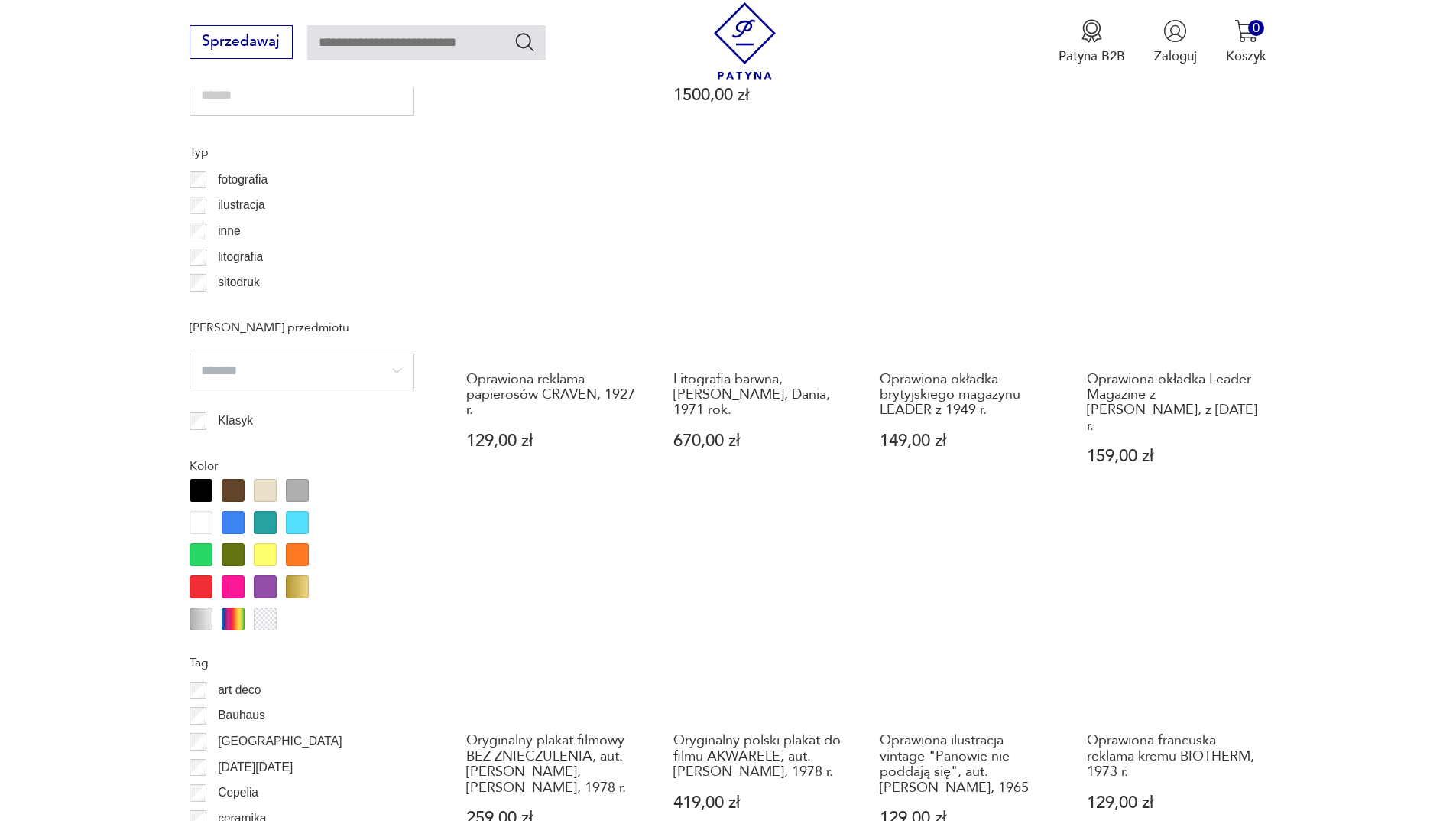
scroll to position [1907, 0]
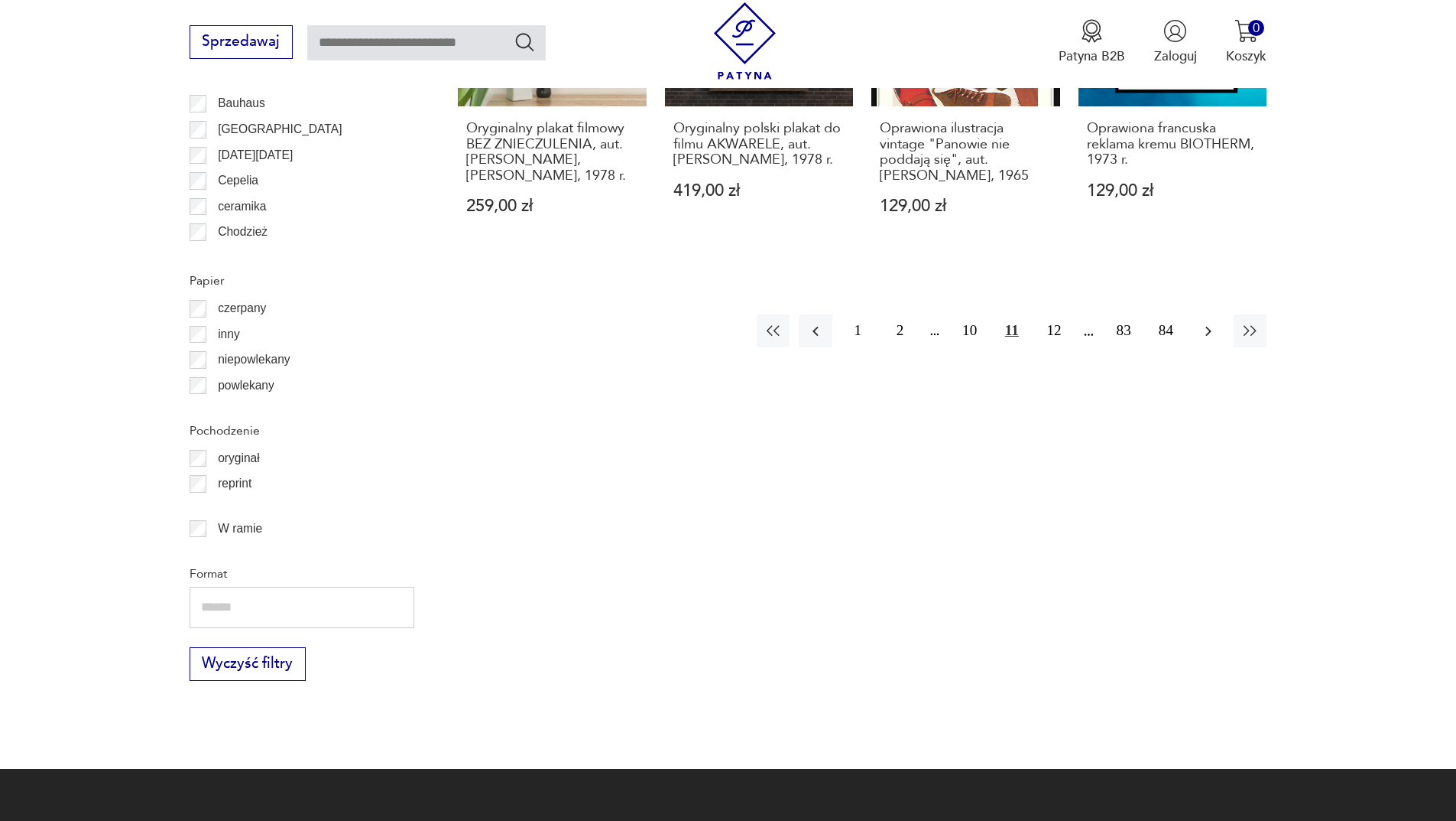
click at [1210, 326] on icon "button" at bounding box center [1208, 331] width 6 height 10
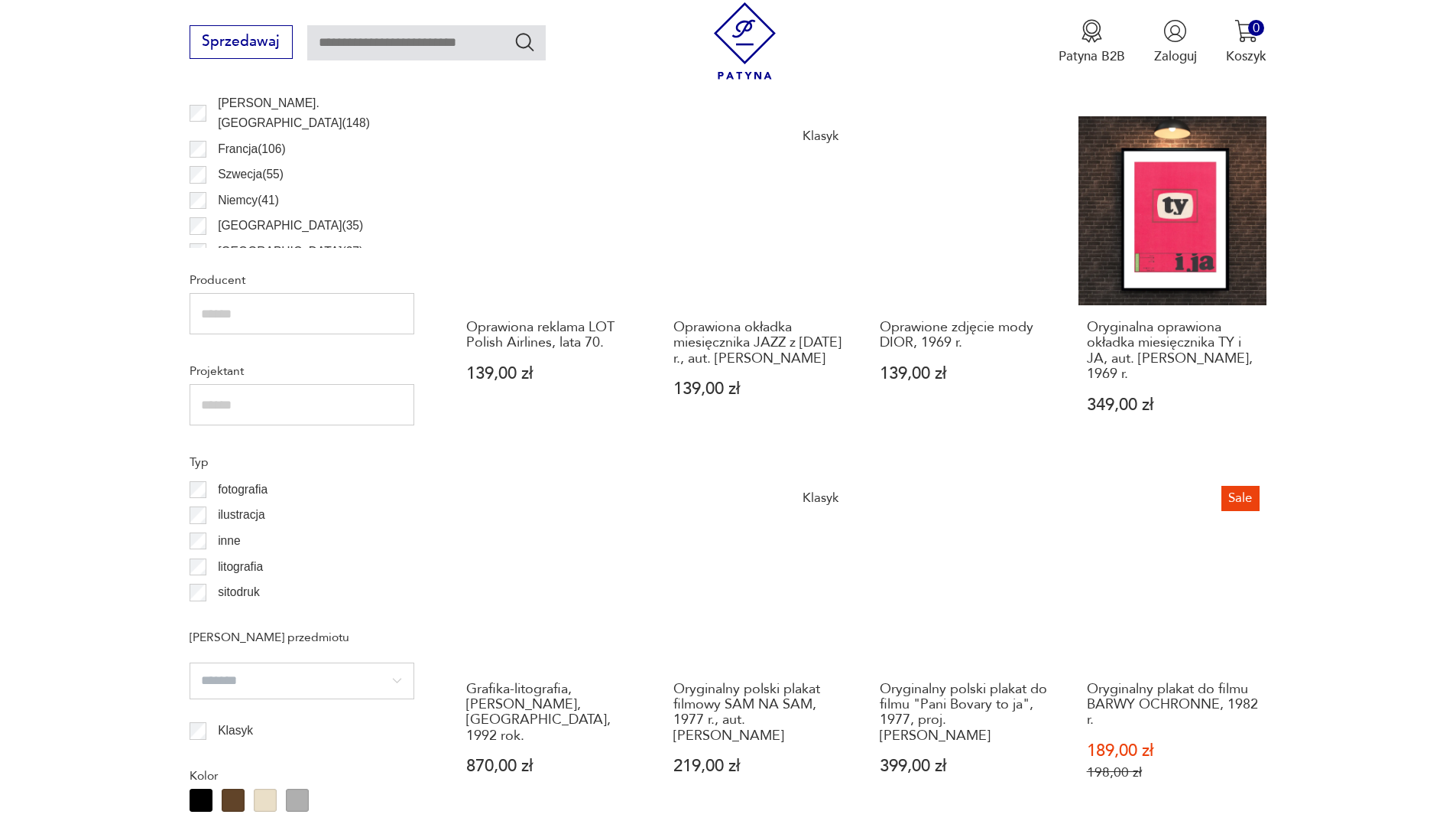
scroll to position [989, 0]
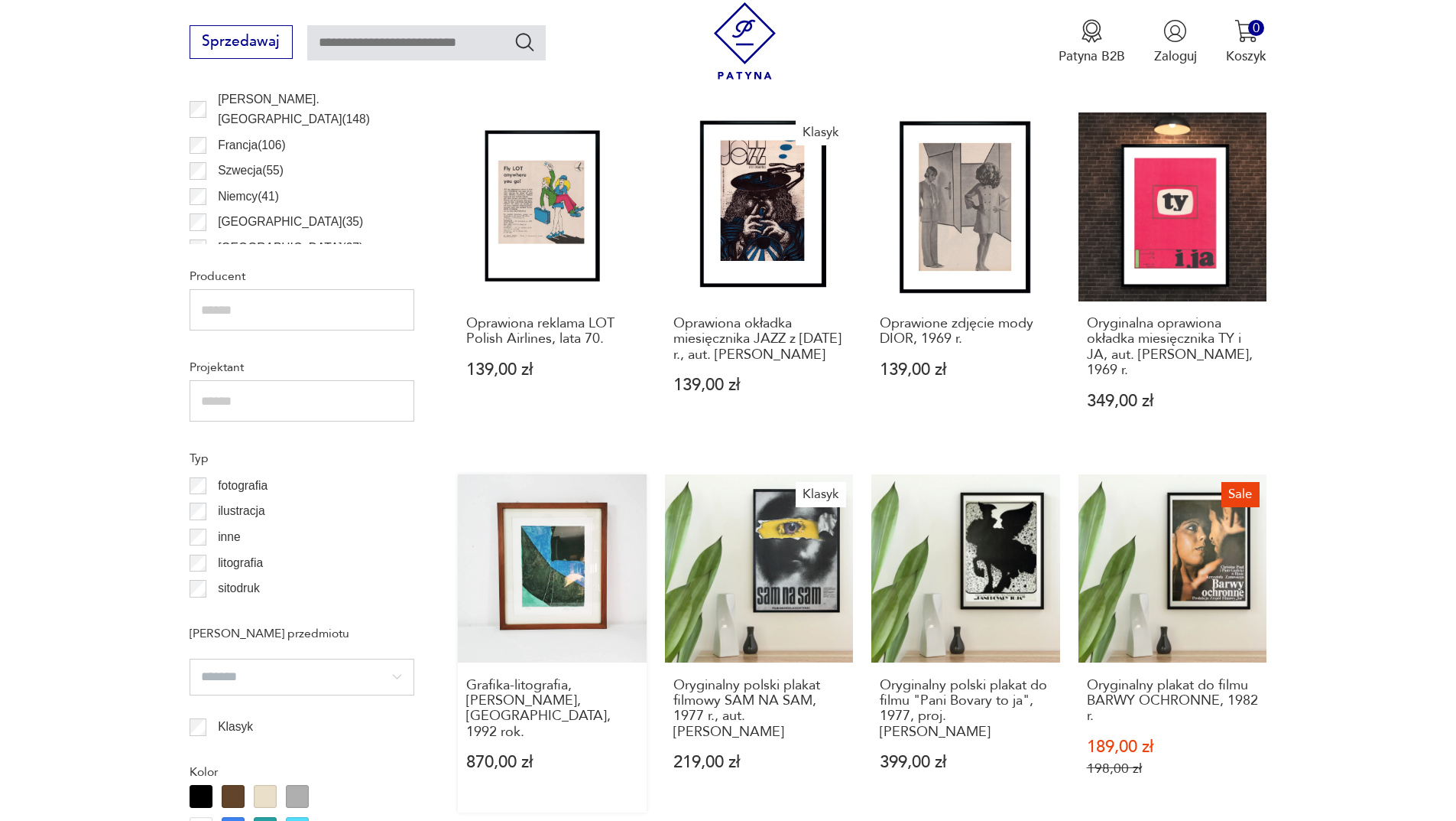
click at [566, 568] on link "Grafika-litografia, [PERSON_NAME], [GEOGRAPHIC_DATA], 1992 rok. 870,00 zł" at bounding box center [552, 642] width 189 height 338
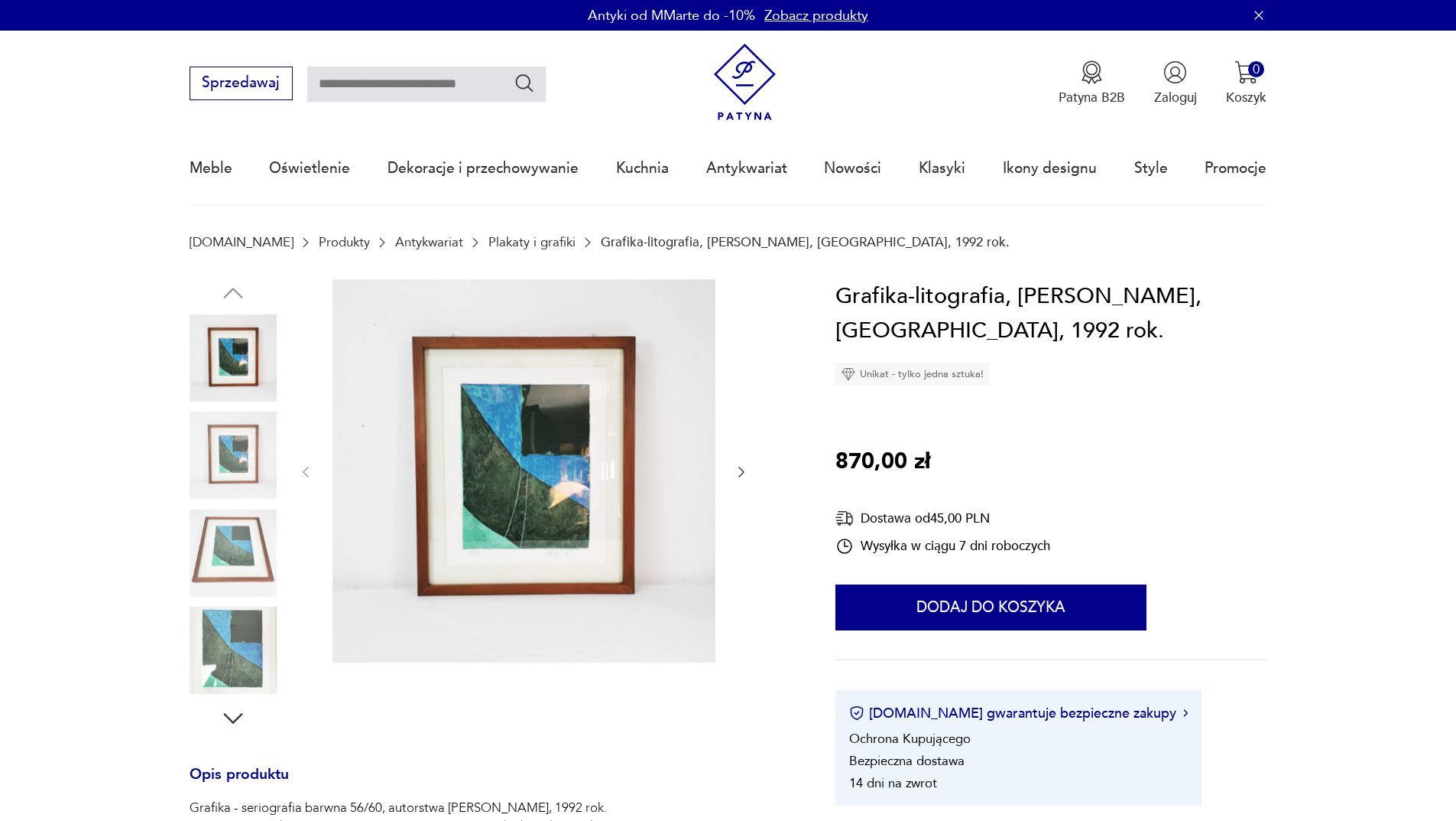
click at [260, 464] on img at bounding box center [233, 456] width 88 height 88
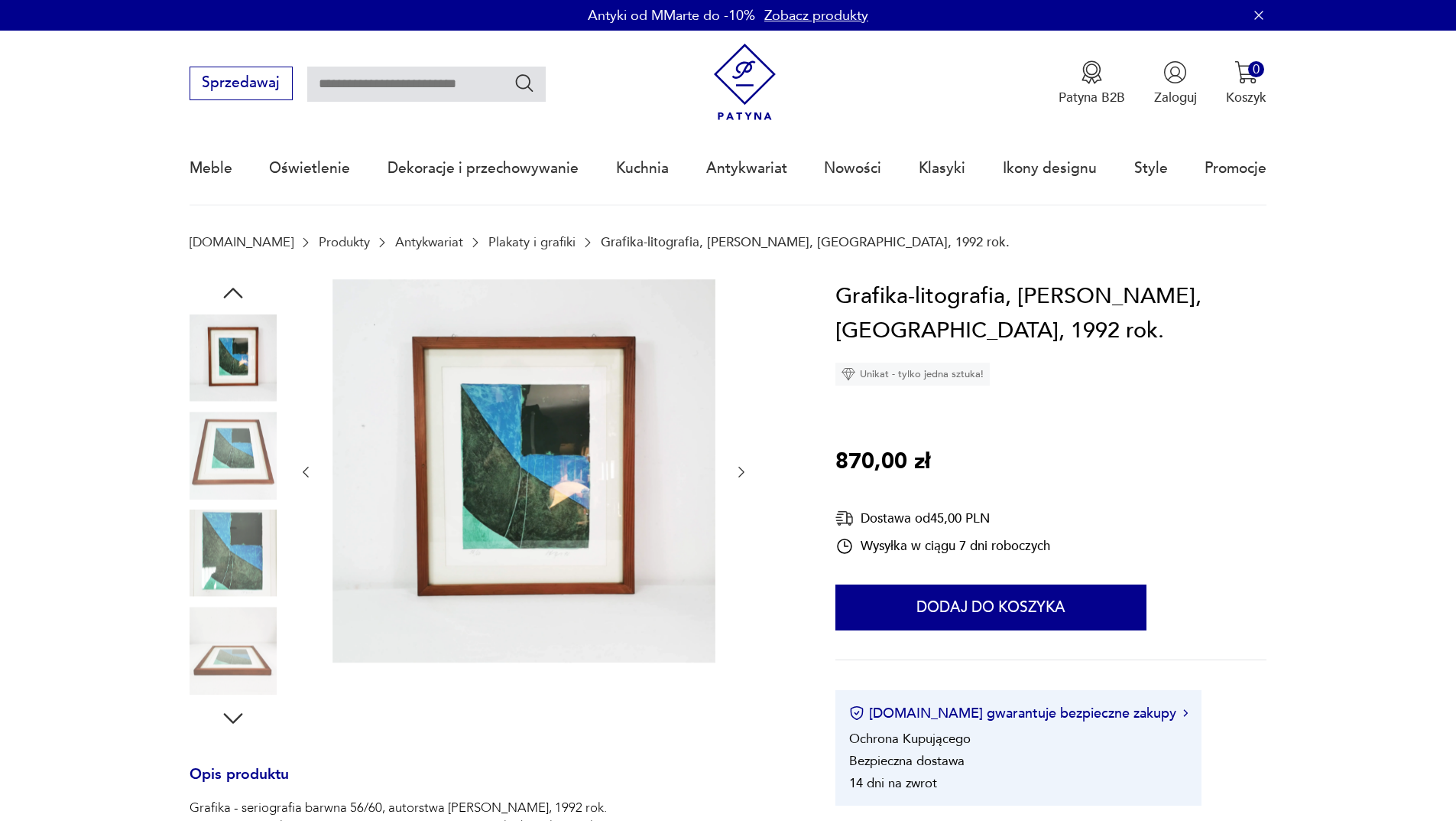
click at [258, 534] on img at bounding box center [233, 553] width 88 height 88
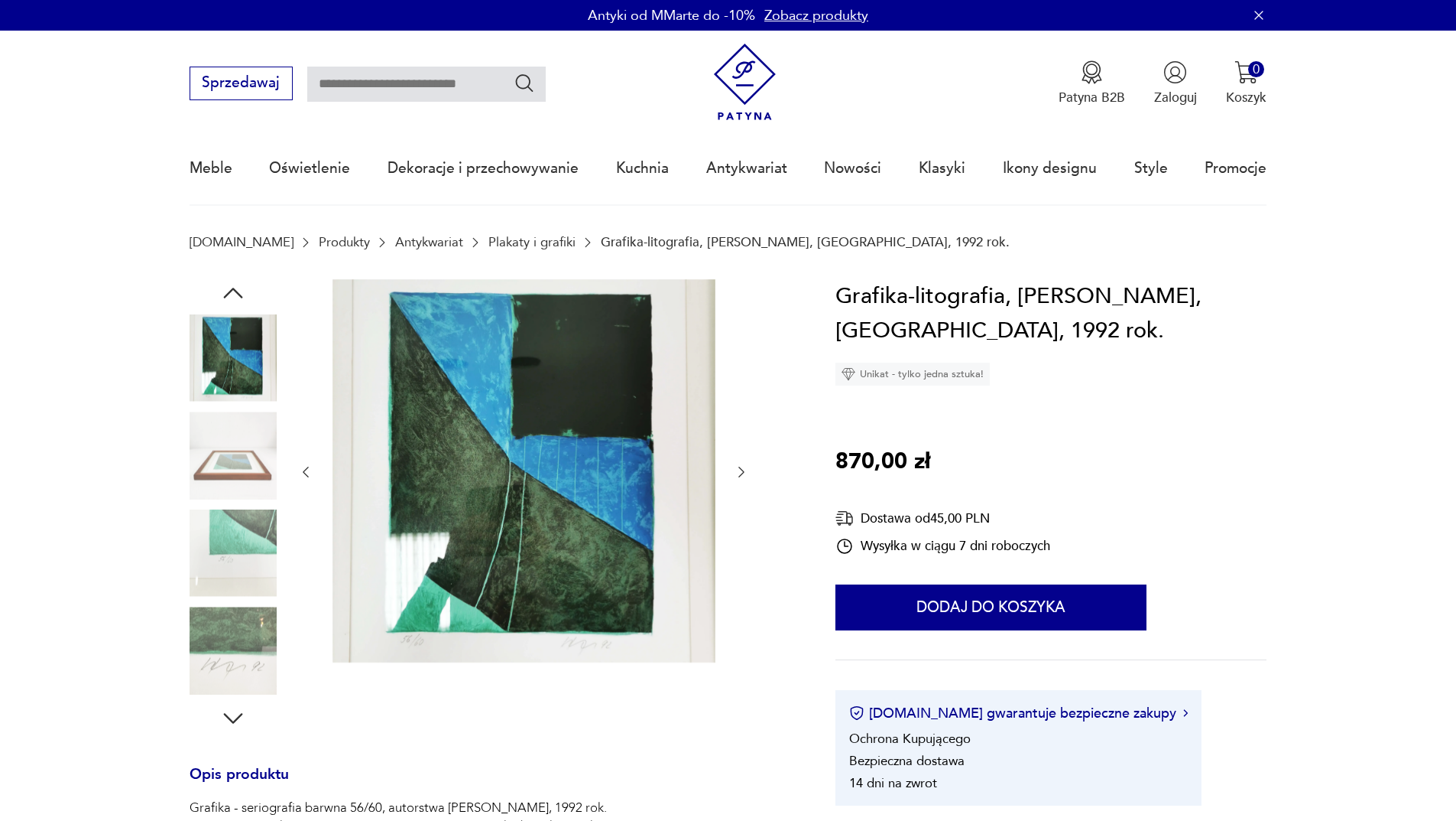
click at [239, 632] on img at bounding box center [233, 650] width 88 height 88
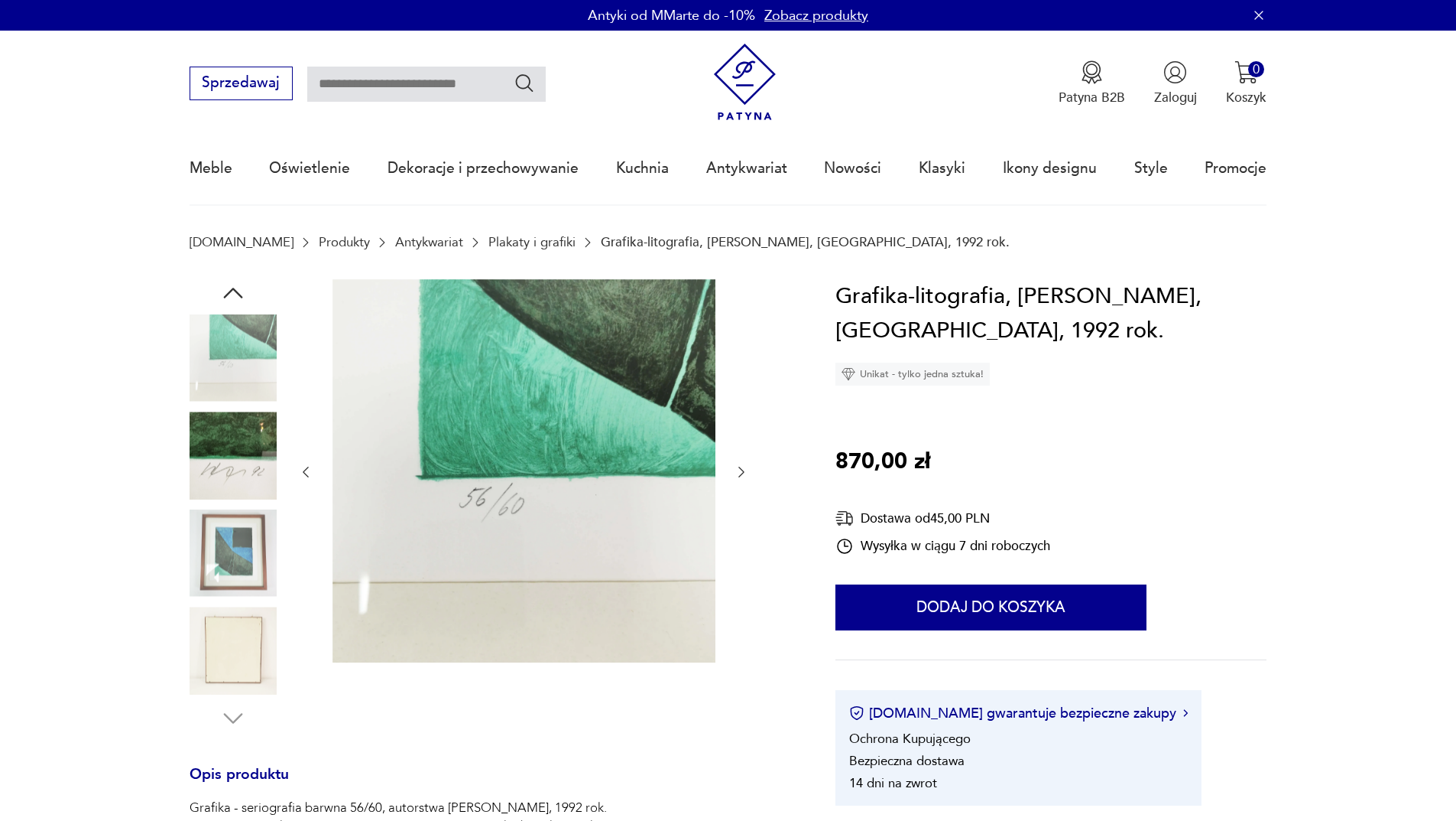
click at [247, 564] on img at bounding box center [233, 553] width 88 height 88
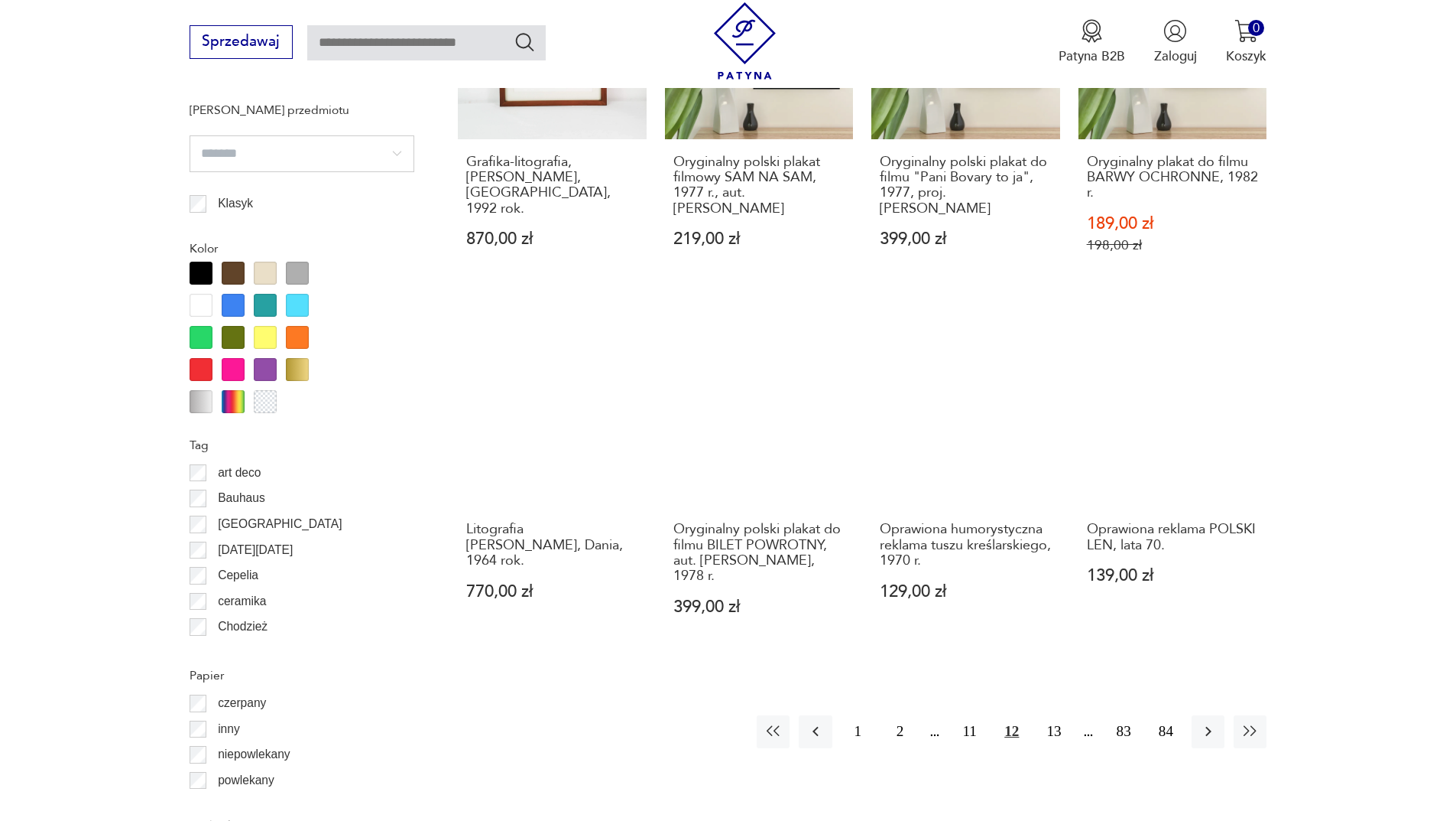
scroll to position [1678, 0]
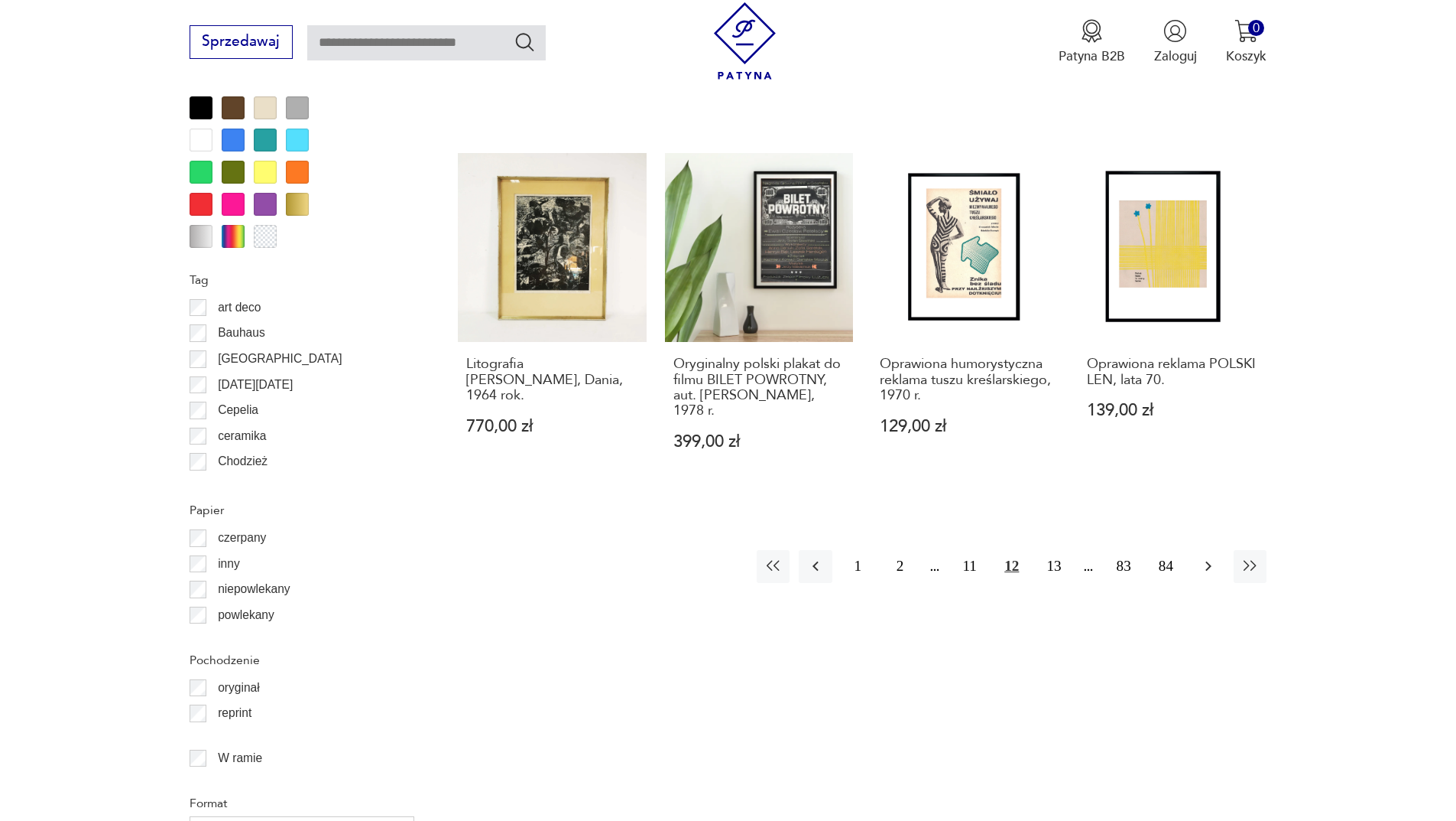
click at [1220, 561] on button "button" at bounding box center [1208, 566] width 33 height 33
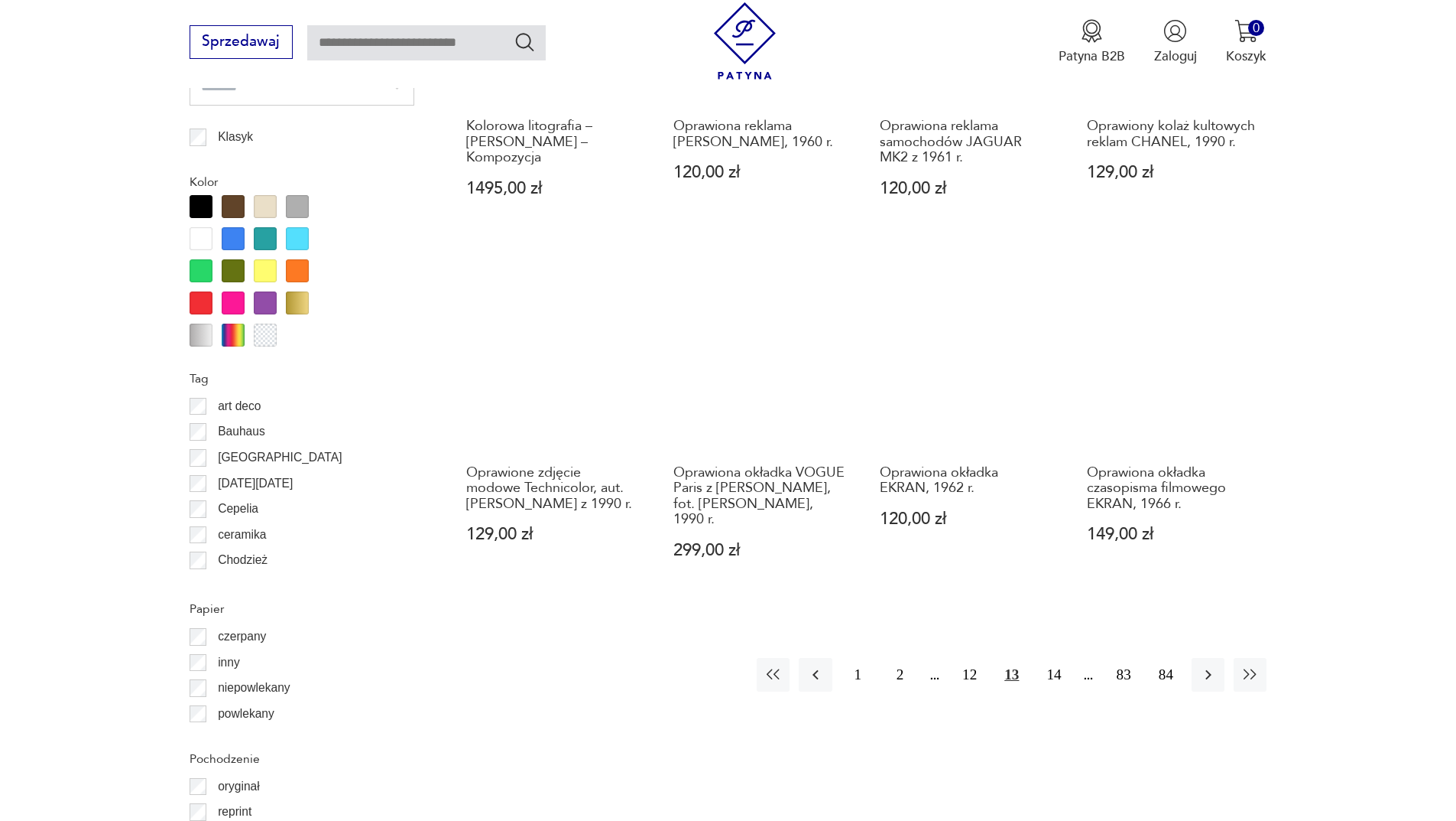
scroll to position [1602, 0]
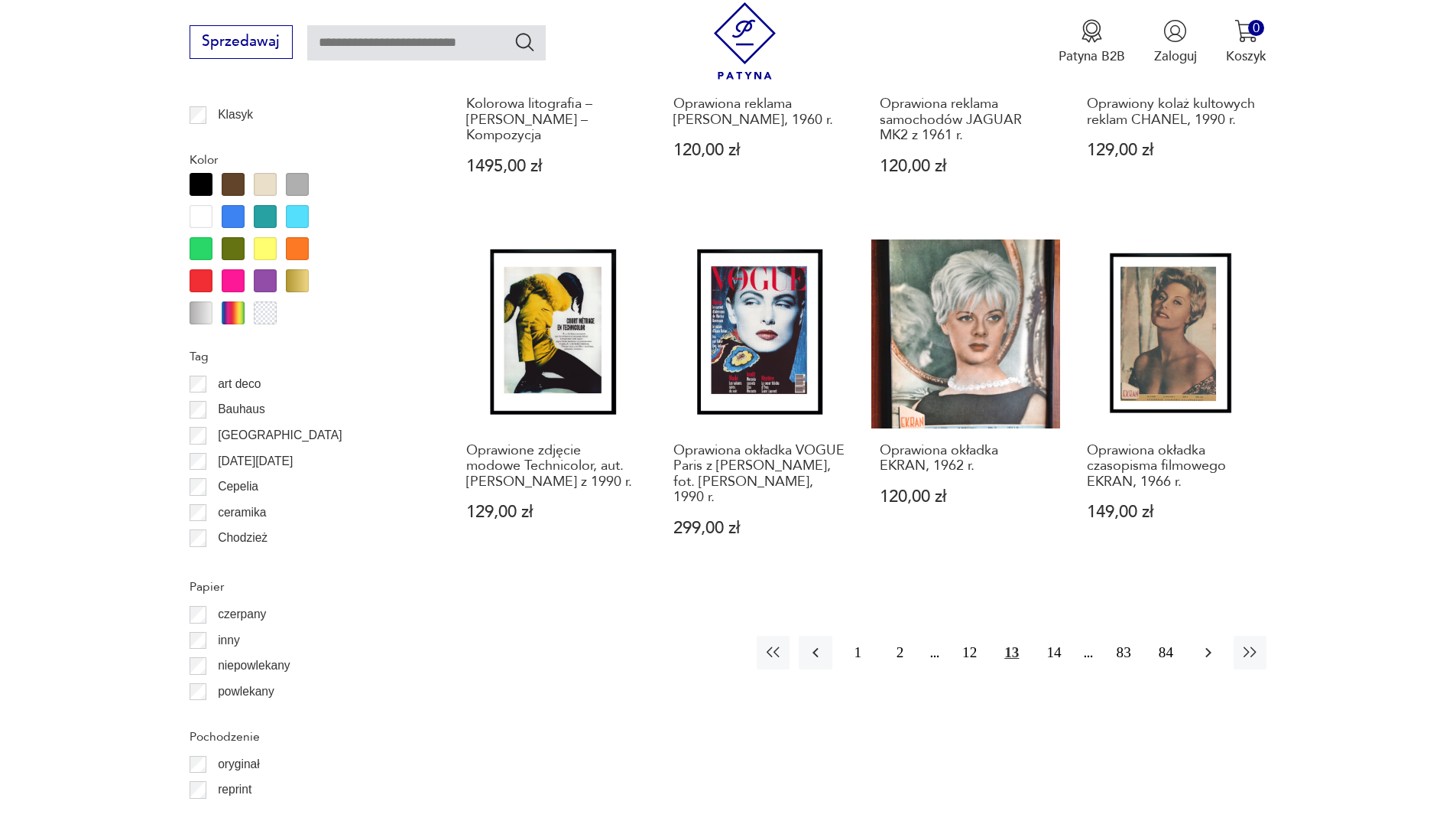
click at [1209, 636] on button "button" at bounding box center [1208, 652] width 33 height 33
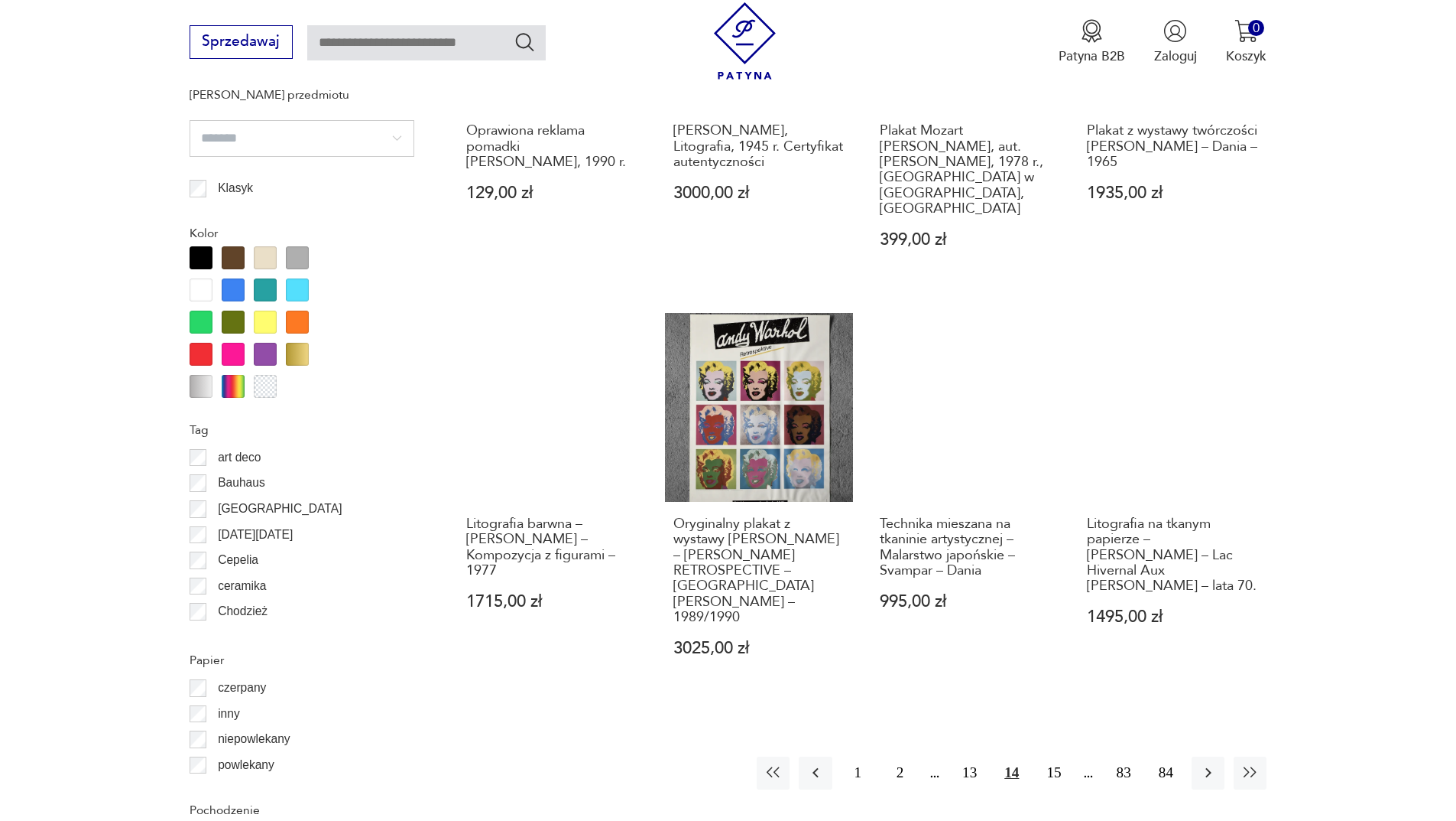
scroll to position [1602, 0]
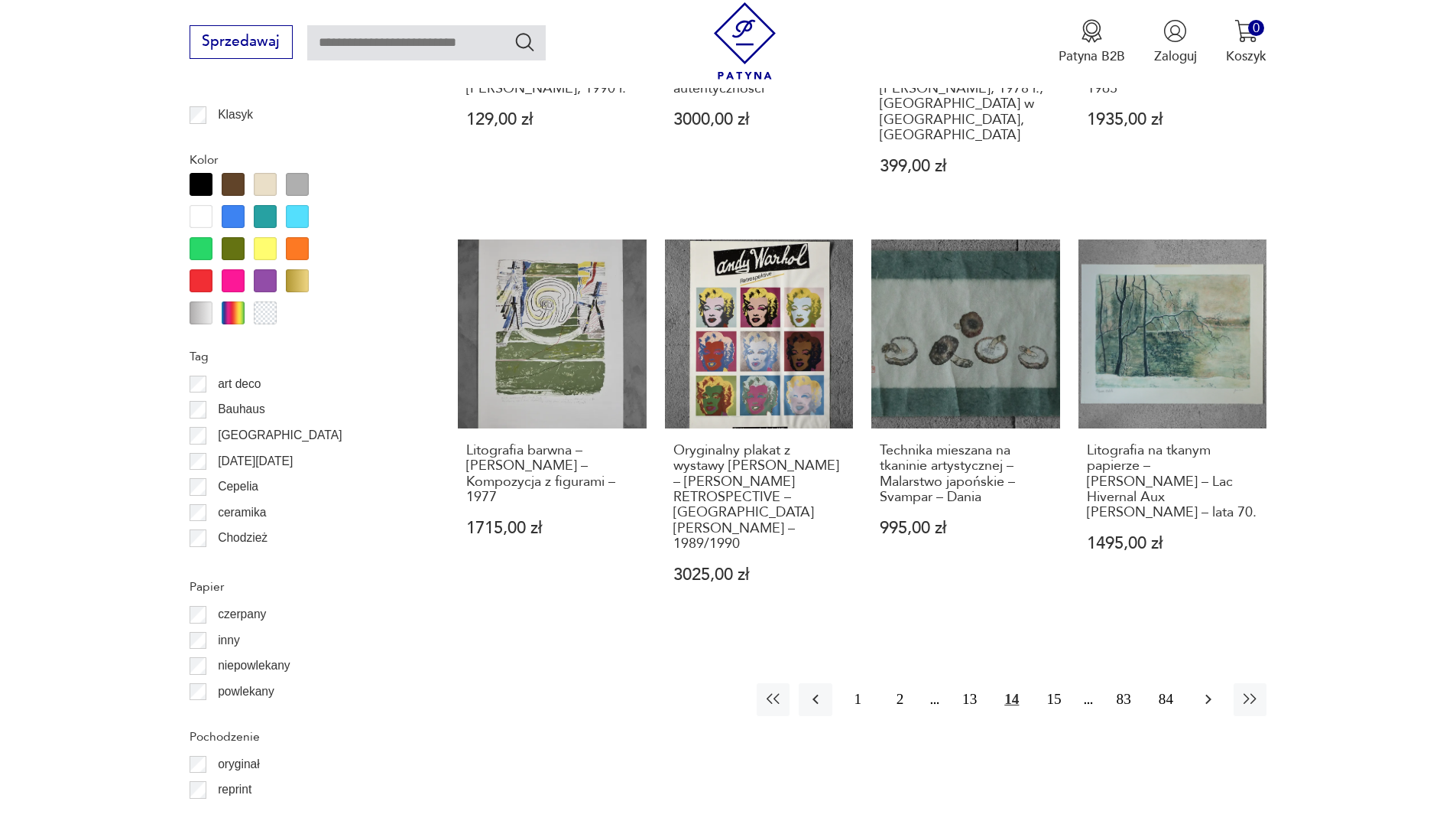
click at [1218, 683] on button "button" at bounding box center [1208, 699] width 33 height 33
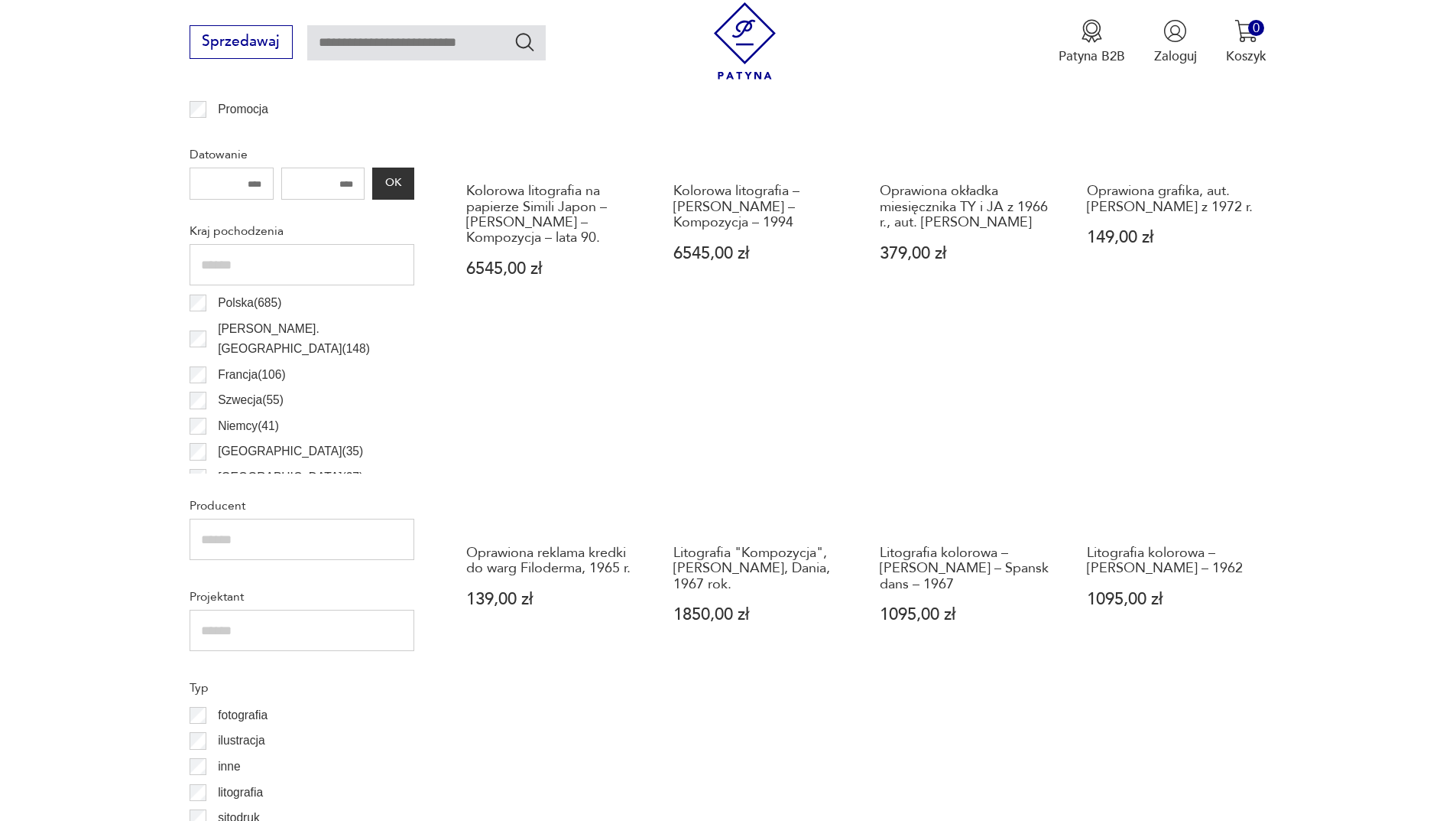
scroll to position [1066, 0]
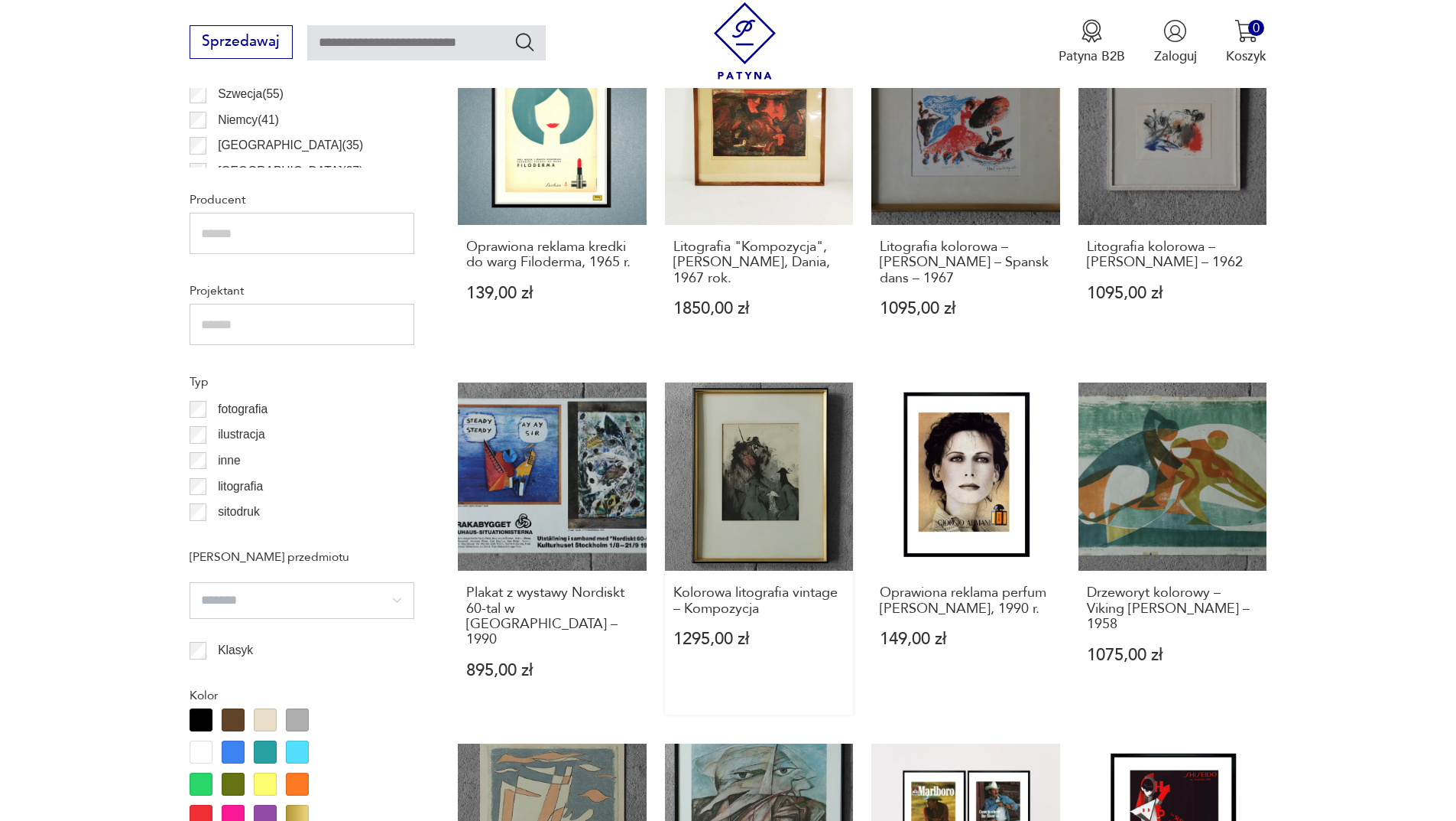
click at [769, 480] on link "Kolorowa litografia vintage – Kompozycja 1295,00 zł" at bounding box center [759, 548] width 189 height 332
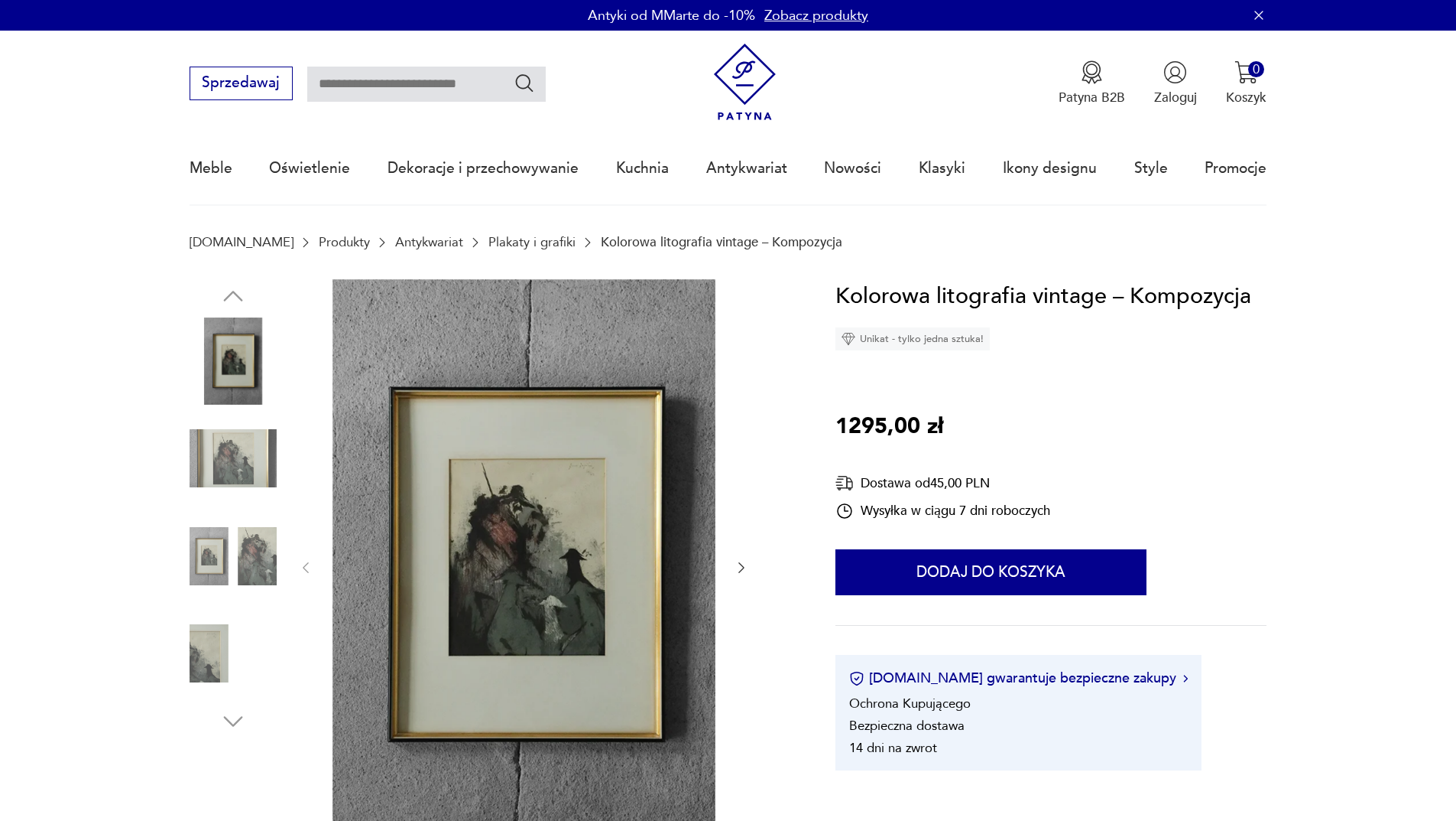
click at [262, 462] on img at bounding box center [233, 458] width 88 height 88
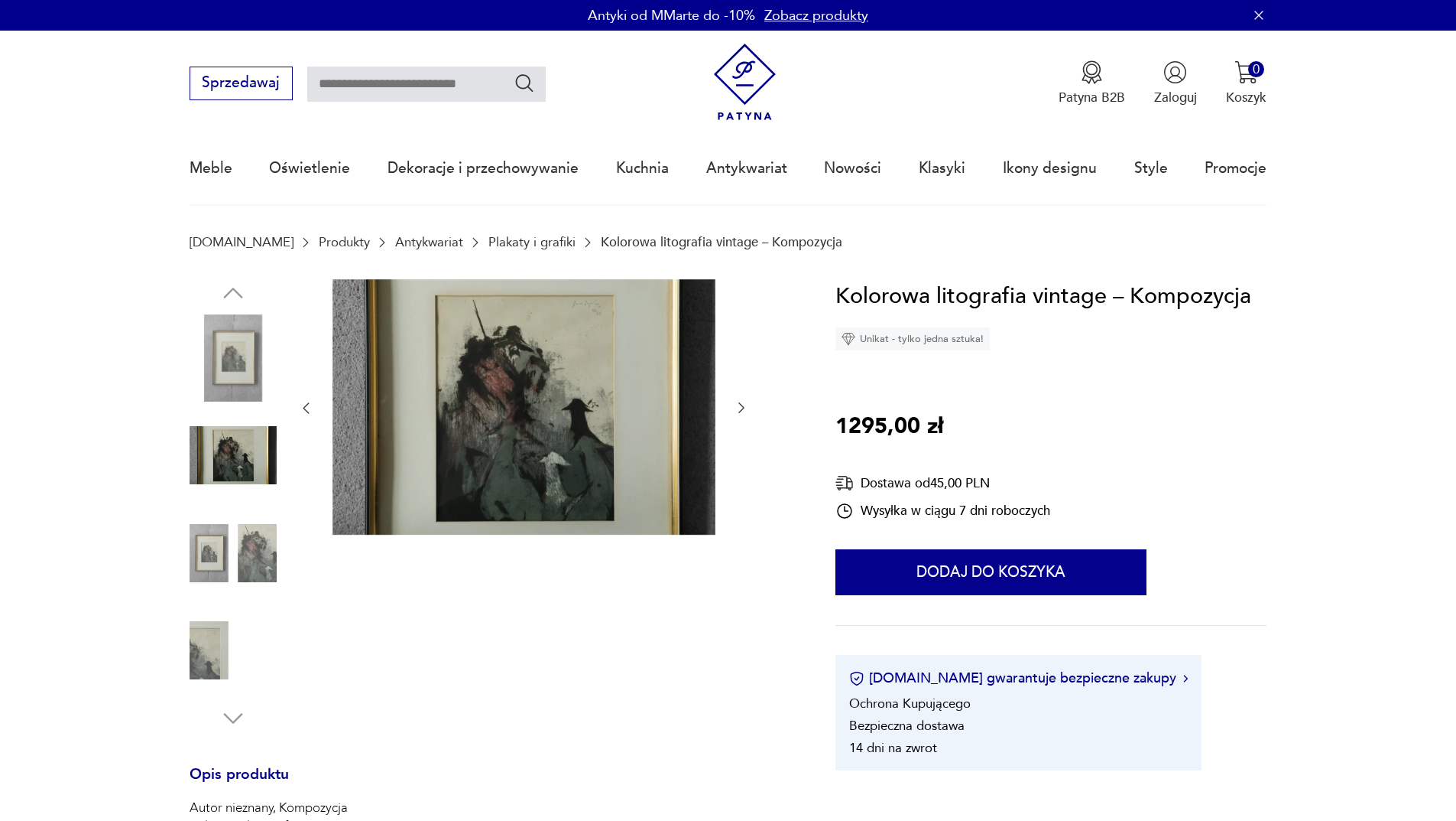
click at [212, 641] on img at bounding box center [233, 650] width 88 height 88
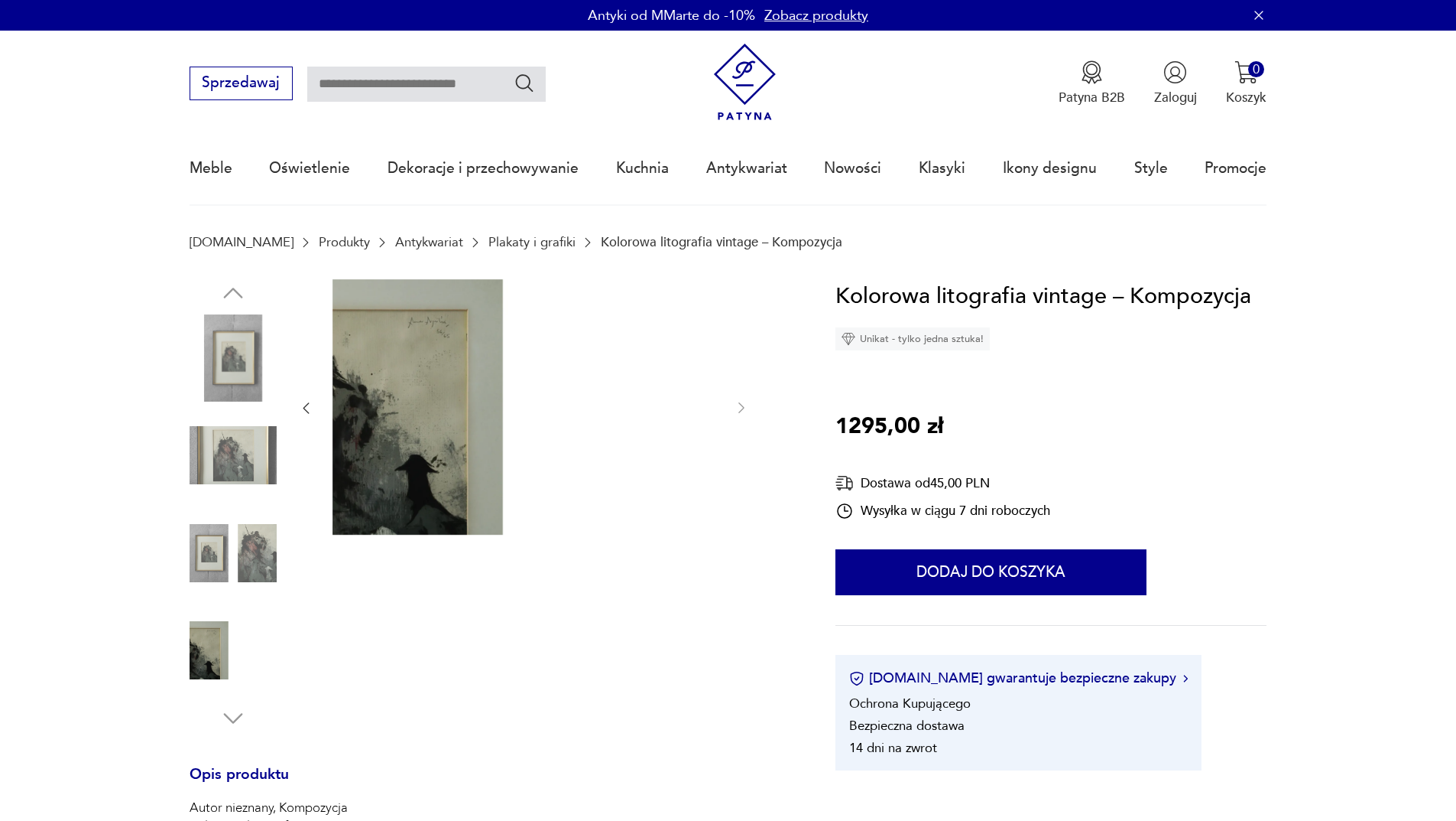
click at [221, 347] on img at bounding box center [233, 358] width 88 height 88
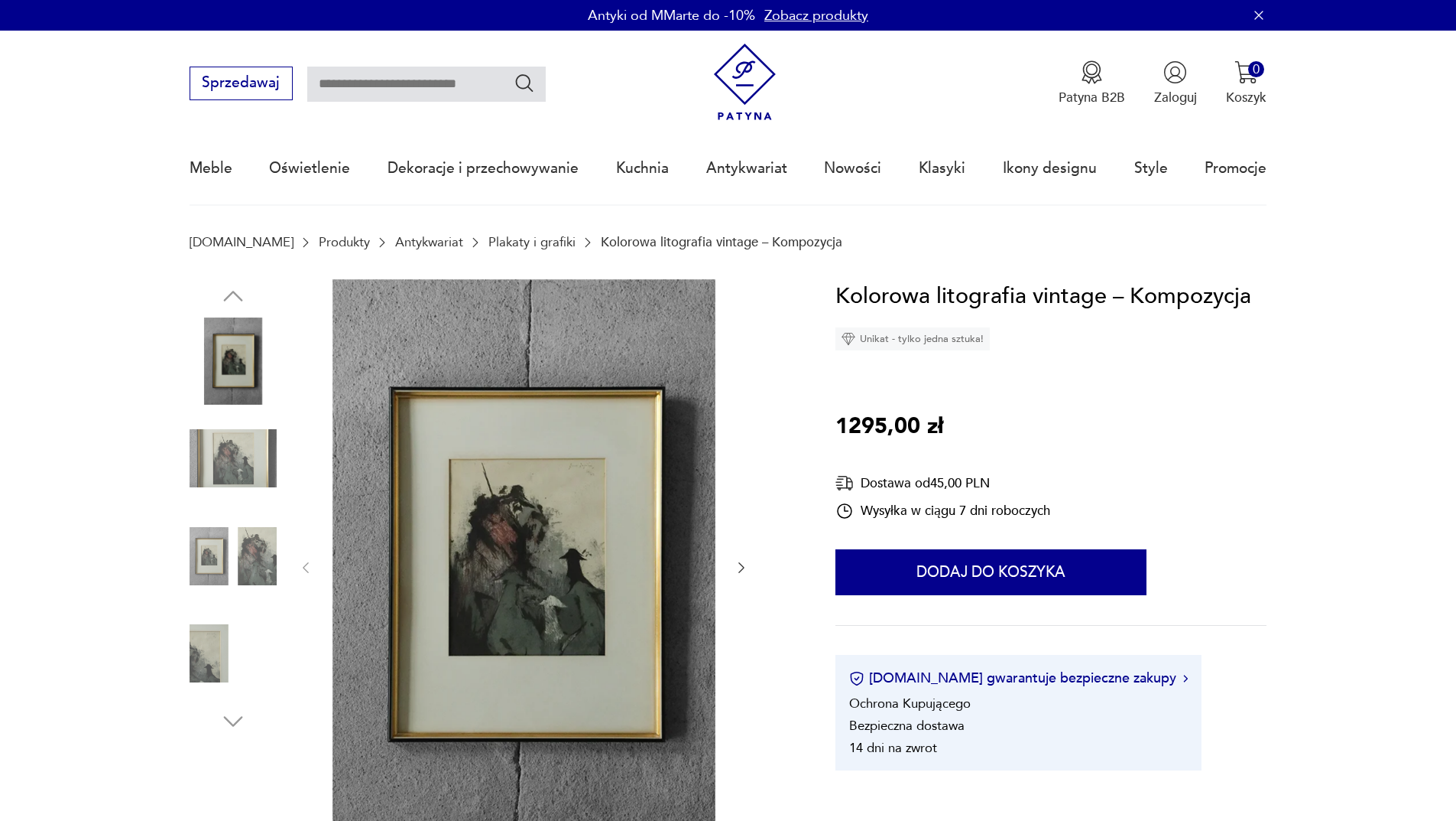
click at [624, 539] on img at bounding box center [523, 567] width 383 height 574
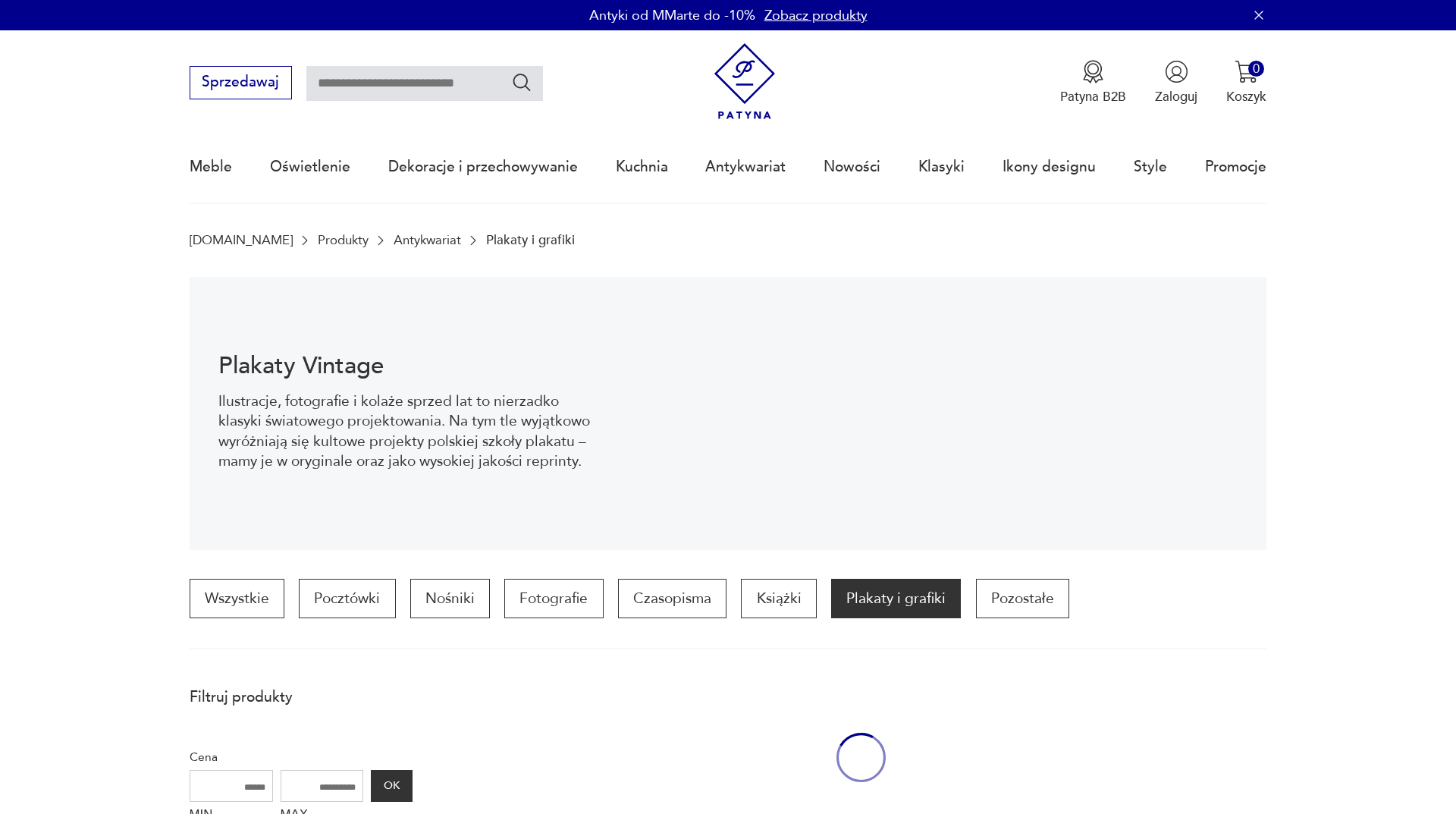
scroll to position [1226, 0]
